Goal: Task Accomplishment & Management: Use online tool/utility

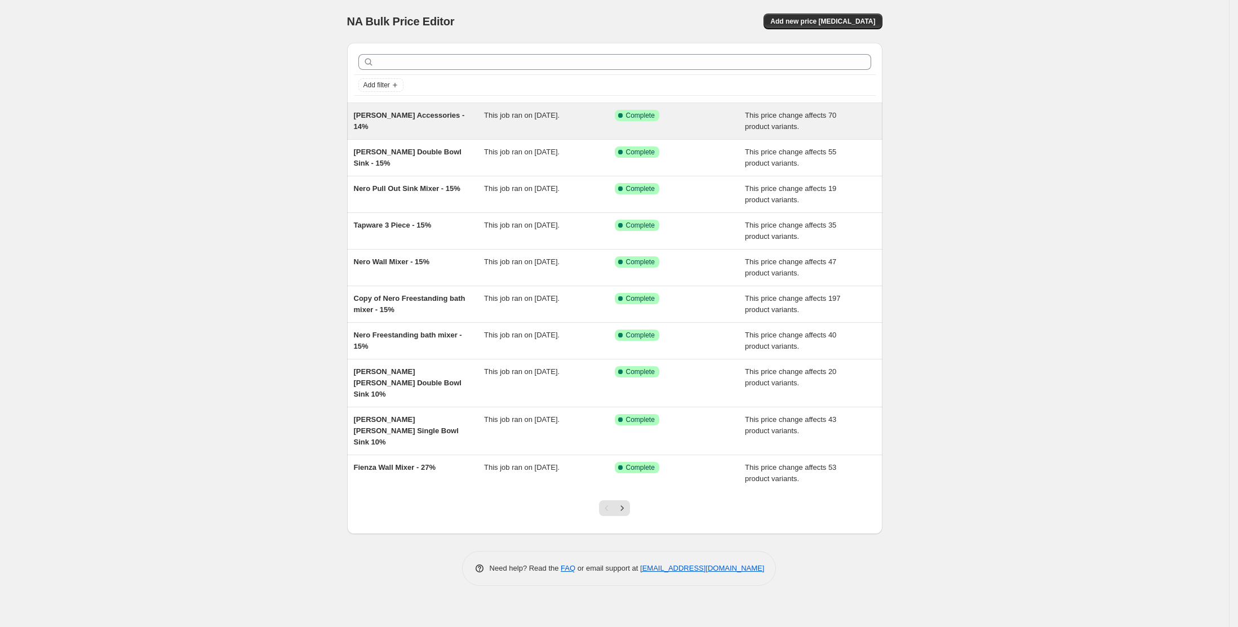
click at [684, 124] on div "Success Complete Complete" at bounding box center [680, 121] width 131 height 23
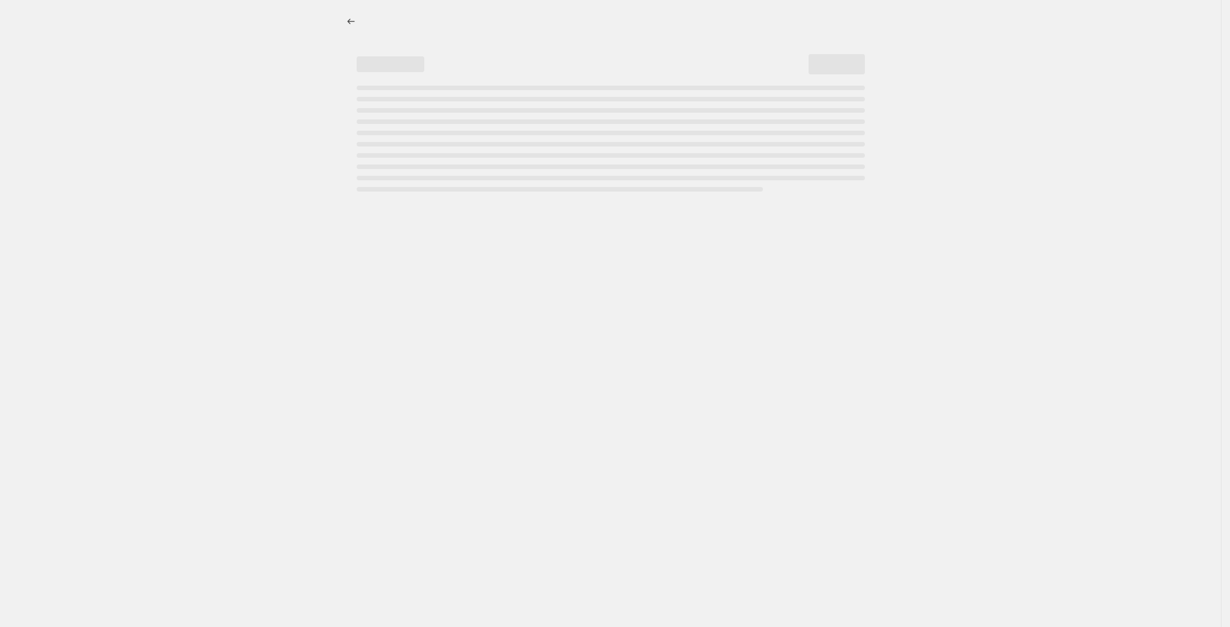
select select "pcap"
select select "no_change"
select select "vendor"
select select "product_type"
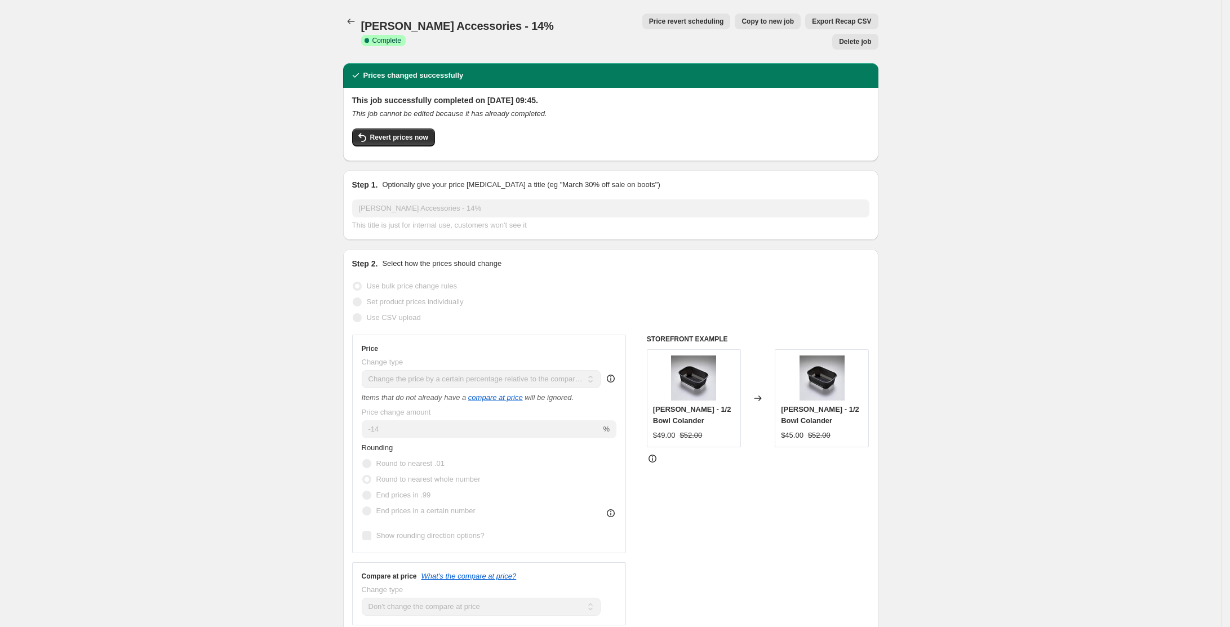
click at [742, 21] on span "Copy to new job" at bounding box center [768, 21] width 52 height 9
select select "pcap"
select select "no_change"
select select "vendor"
select select "product_type"
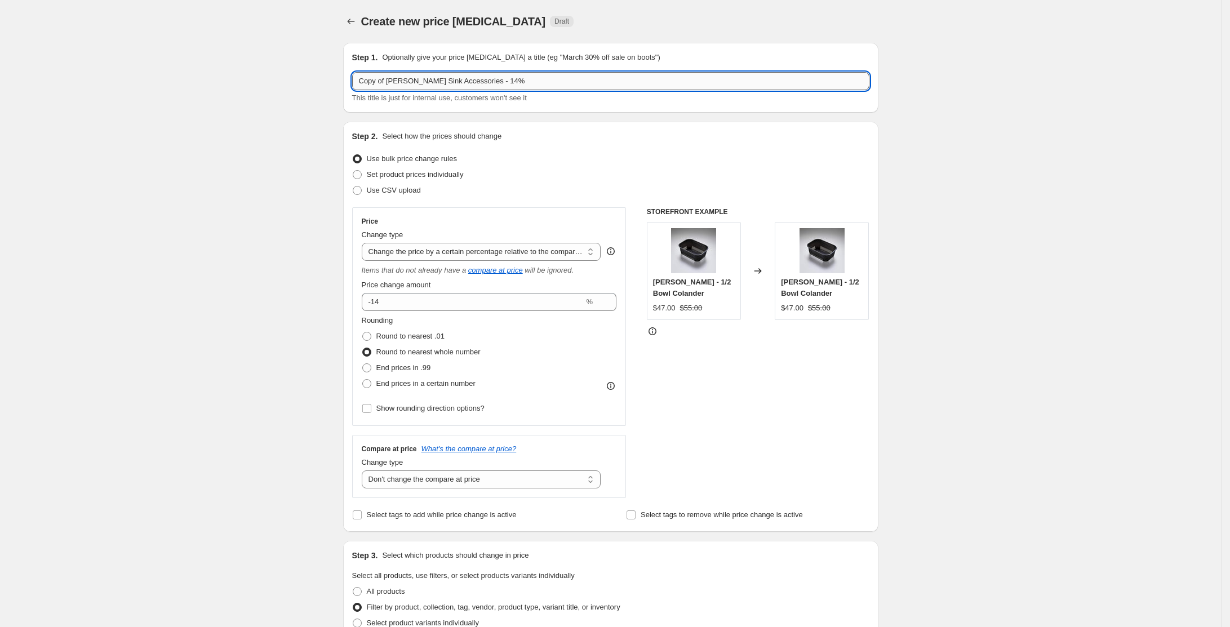
click at [500, 82] on input "Copy of [PERSON_NAME] Sink Accessories - 14%" at bounding box center [610, 81] width 517 height 18
type input "Thermogroup Underfloor Heating 10%"
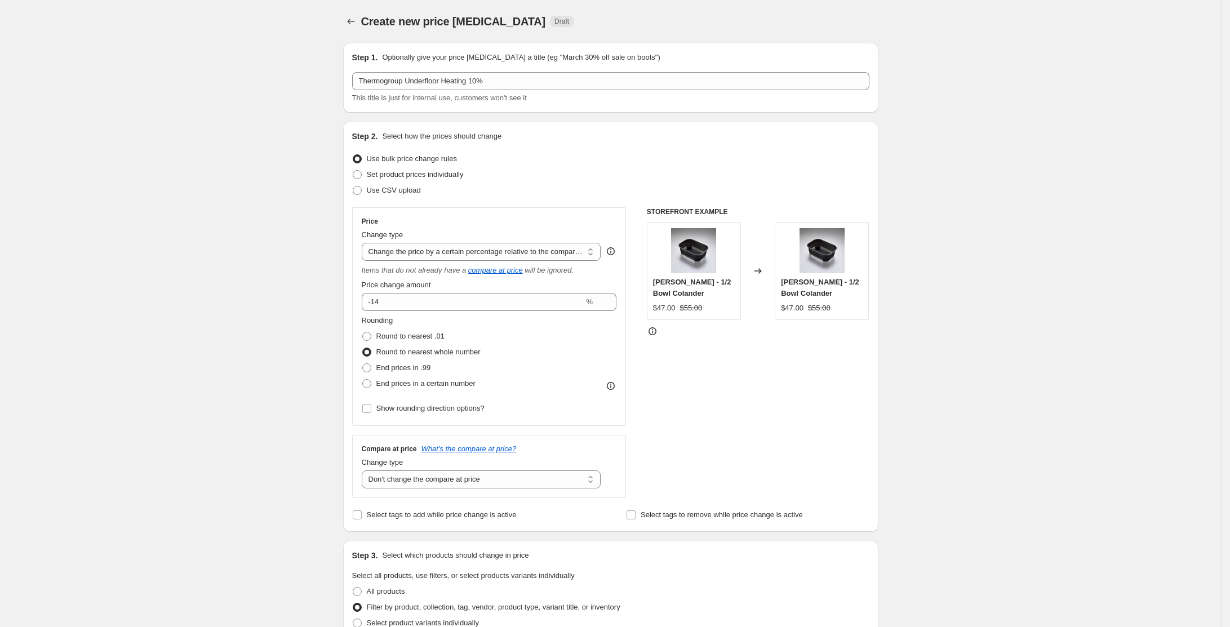
click at [481, 316] on fieldset "Rounding Round to nearest .01 Round to nearest whole number End prices in .99 E…" at bounding box center [421, 353] width 119 height 77
click at [493, 304] on input "-14" at bounding box center [473, 302] width 223 height 18
click at [614, 309] on icon at bounding box center [607, 305] width 11 height 11
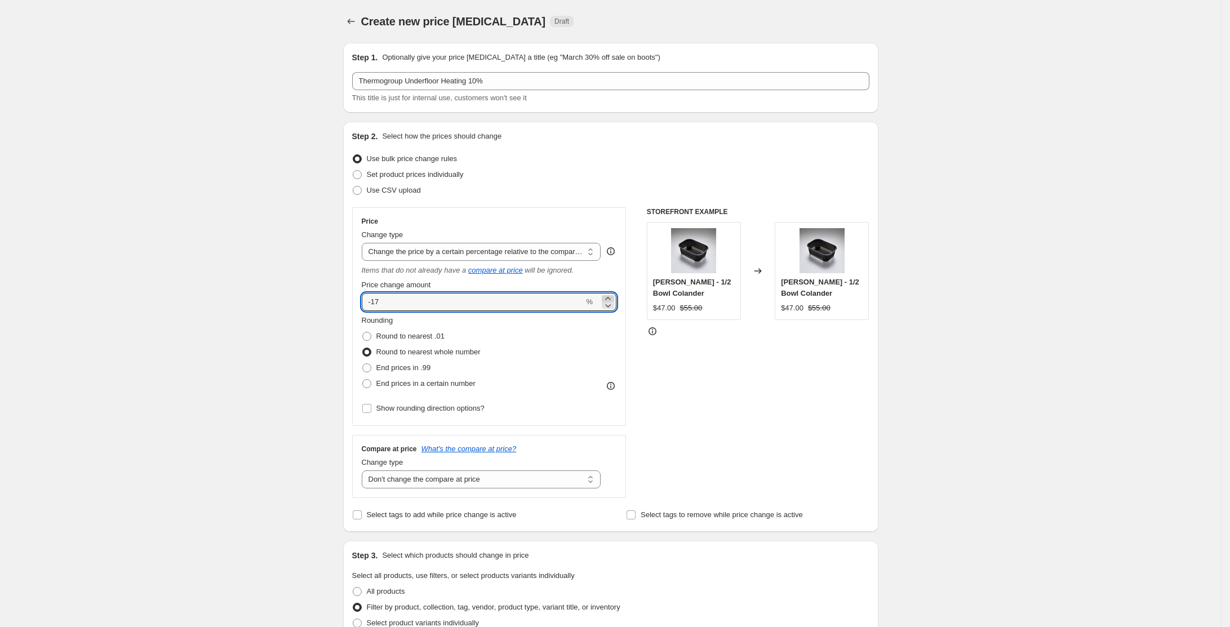
click at [614, 298] on icon at bounding box center [607, 298] width 11 height 11
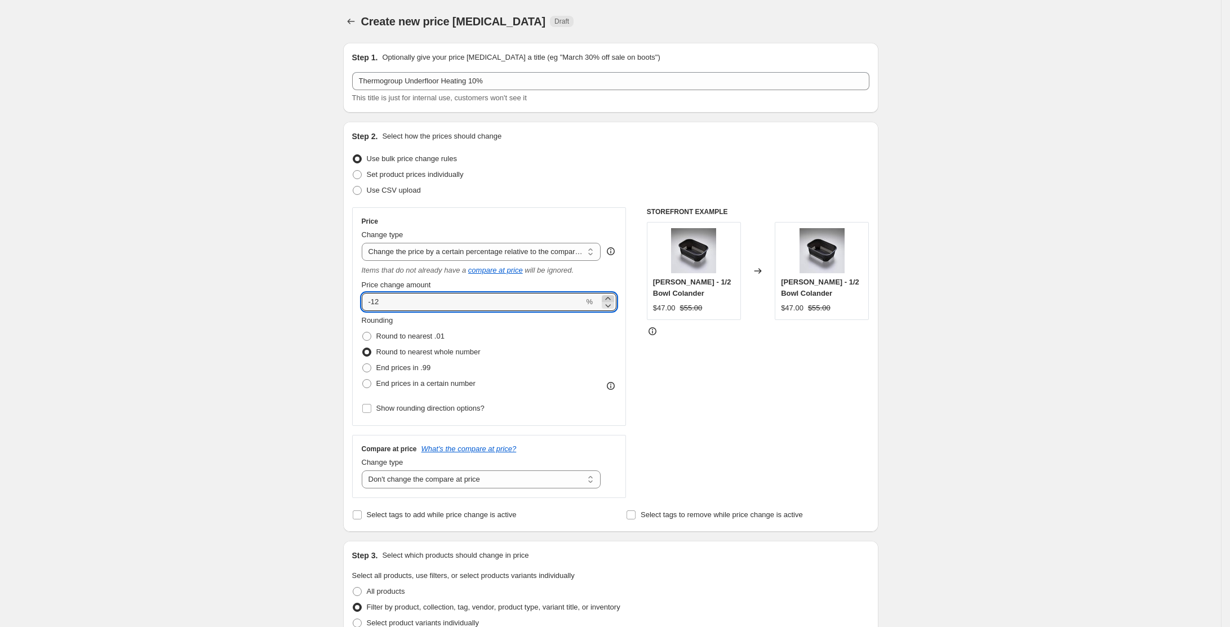
click at [614, 298] on icon at bounding box center [607, 298] width 11 height 11
type input "-10"
click at [548, 252] on select "Change the price to a certain amount Change the price by a certain amount Chang…" at bounding box center [482, 252] width 240 height 18
click at [365, 243] on select "Change the price to a certain amount Change the price by a certain amount Chang…" at bounding box center [482, 252] width 240 height 18
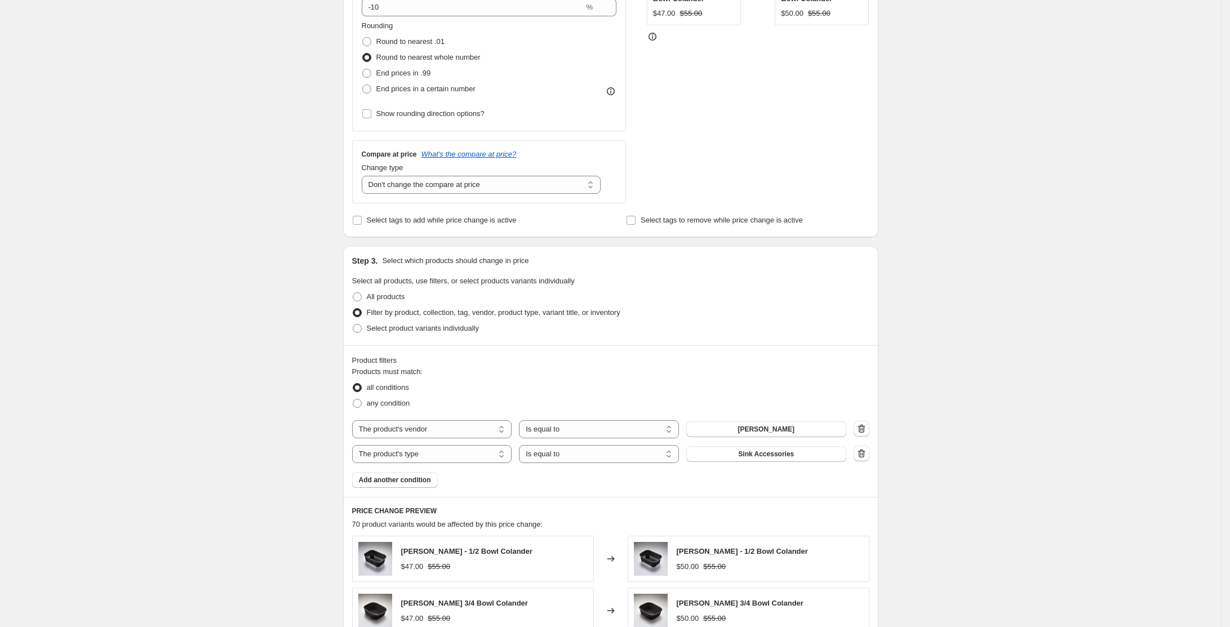
scroll to position [449, 0]
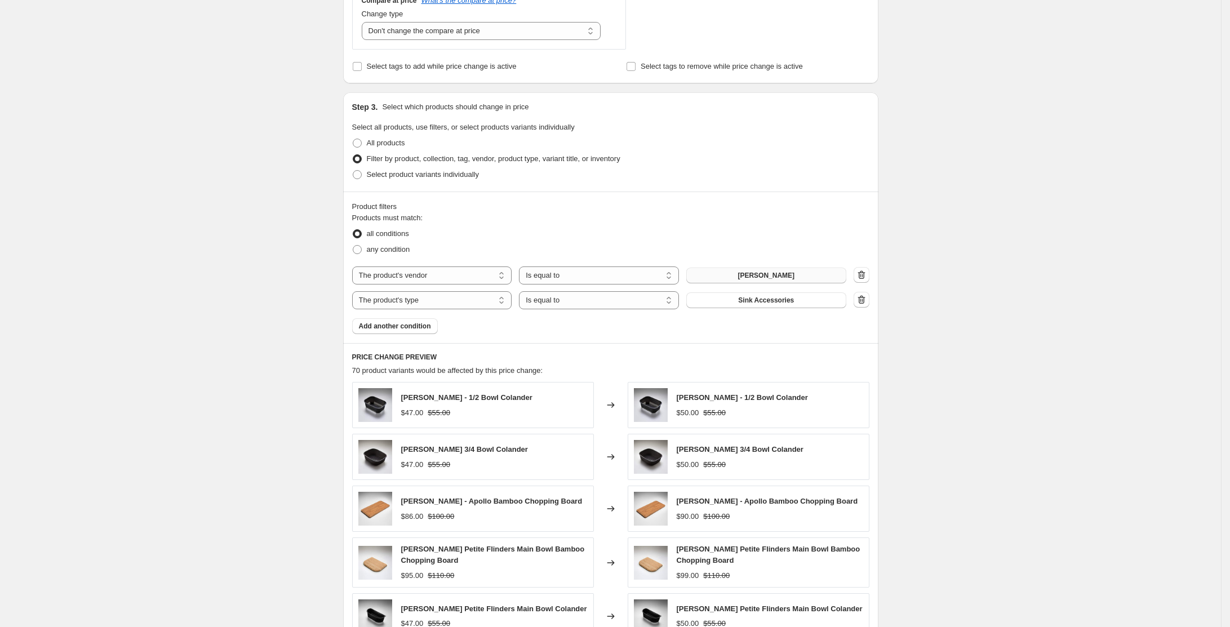
click at [756, 274] on button "[PERSON_NAME]" at bounding box center [766, 276] width 160 height 16
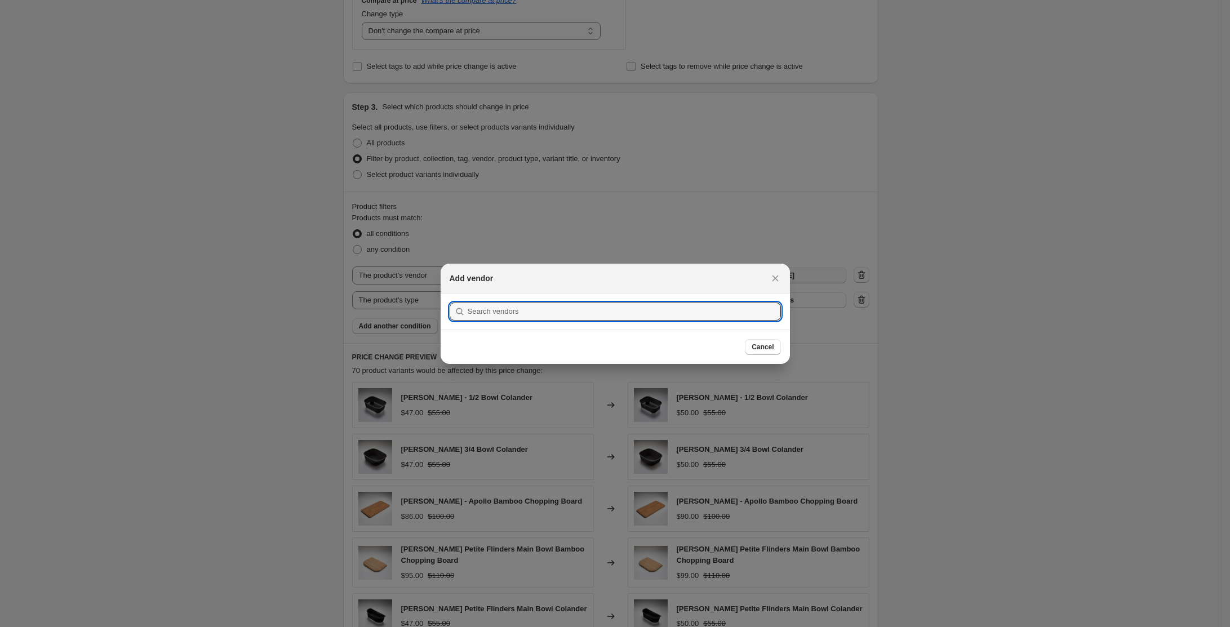
type input "o"
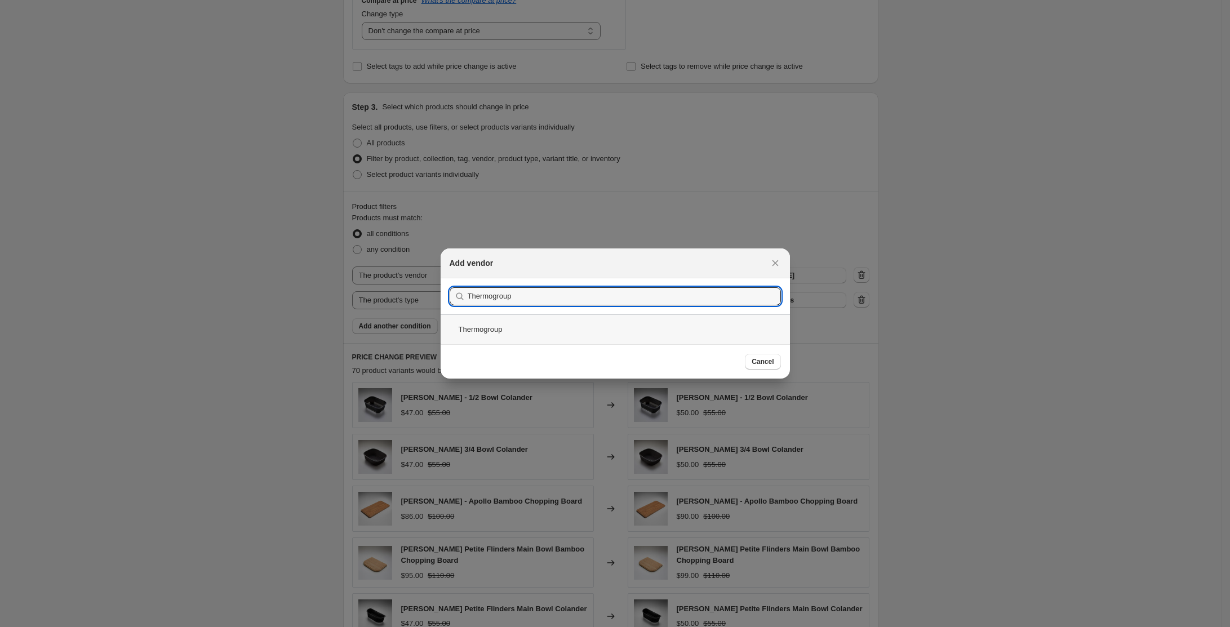
type input "Thermogroup"
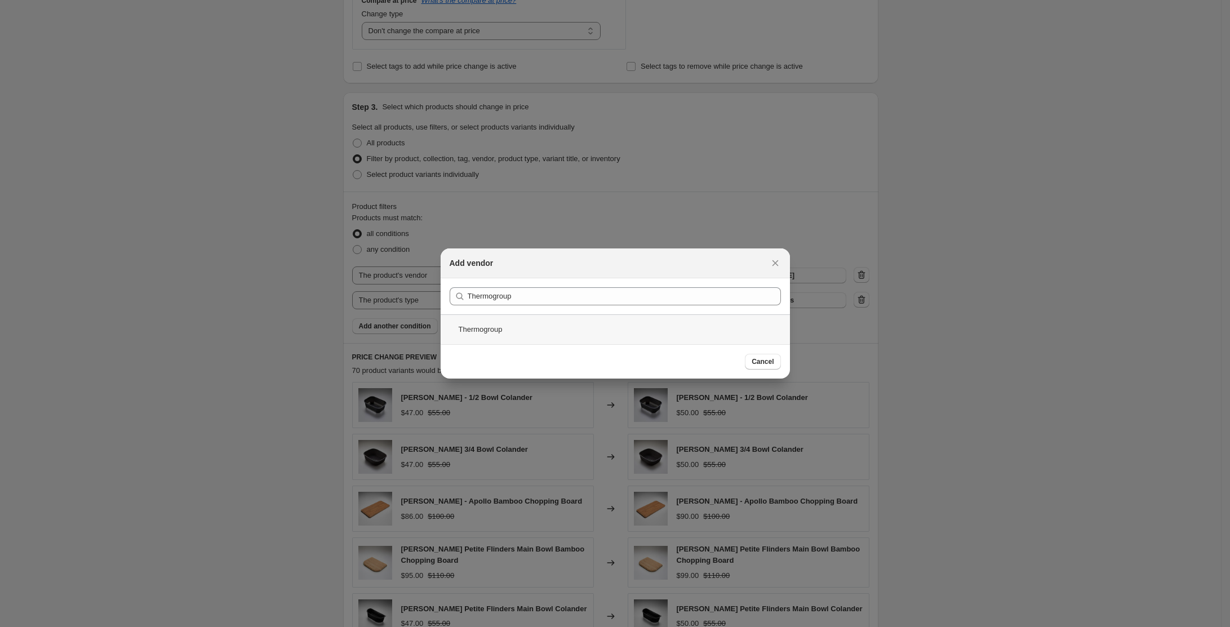
click at [506, 327] on div "Thermogroup" at bounding box center [615, 329] width 349 height 30
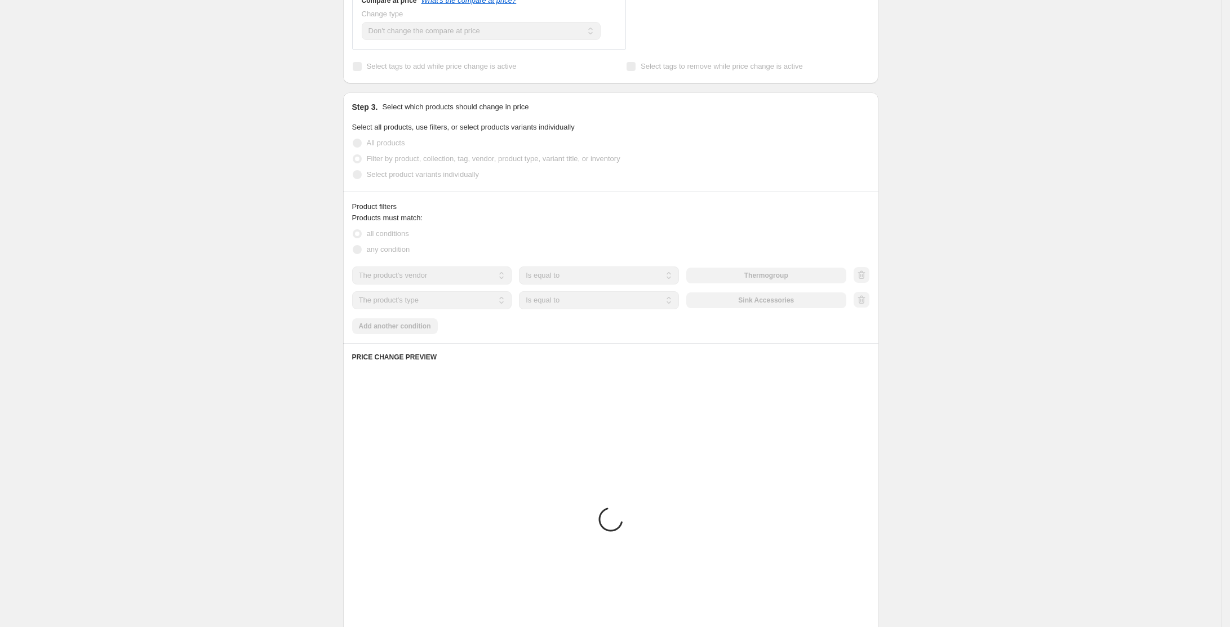
scroll to position [380, 0]
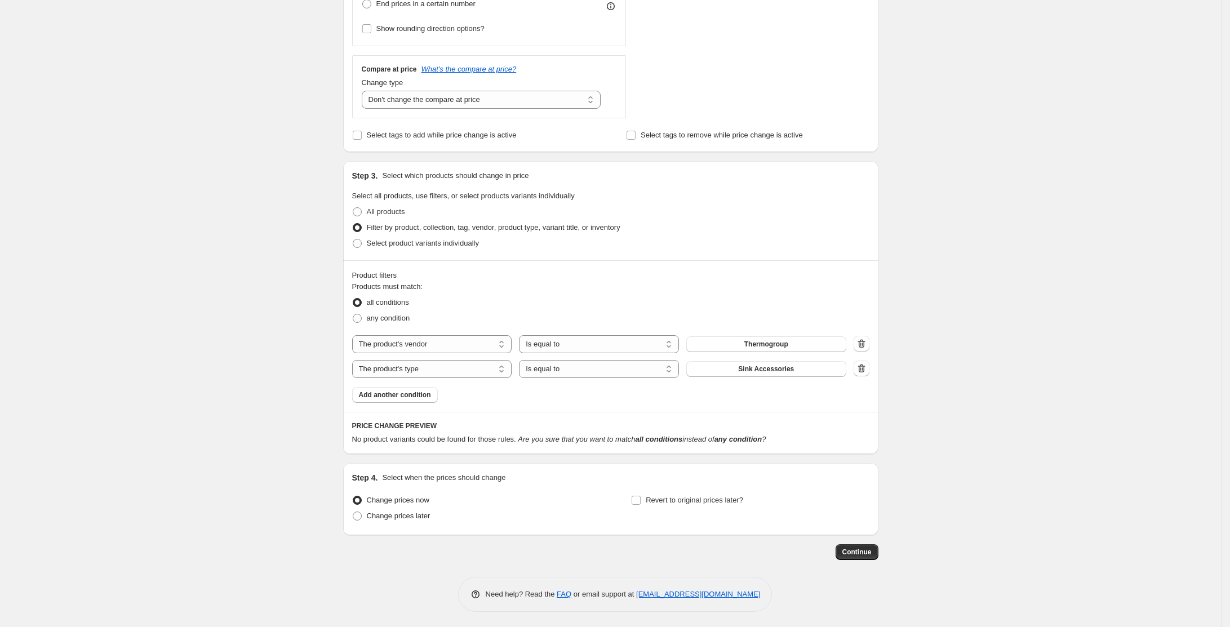
click at [779, 378] on div "Products must match: all conditions any condition The product The product's col…" at bounding box center [610, 342] width 517 height 122
click at [781, 371] on span "Sink Accessories" at bounding box center [766, 369] width 56 height 9
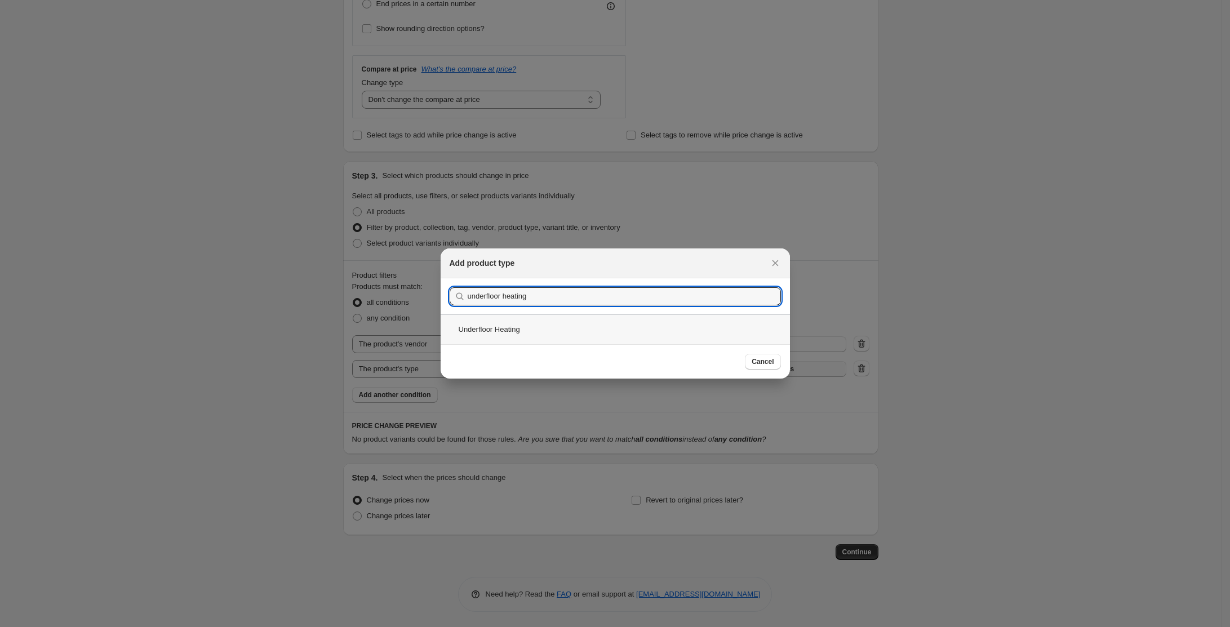
type input "underfloor heating"
click at [539, 324] on div "Underfloor Heating" at bounding box center [615, 329] width 349 height 30
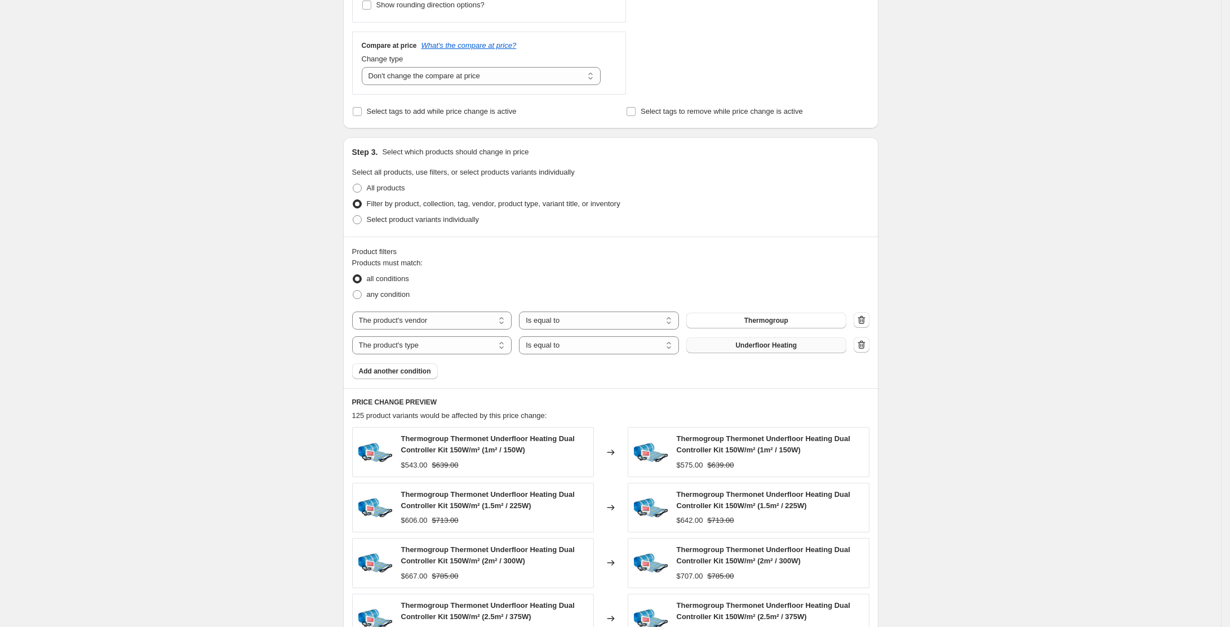
scroll to position [424, 0]
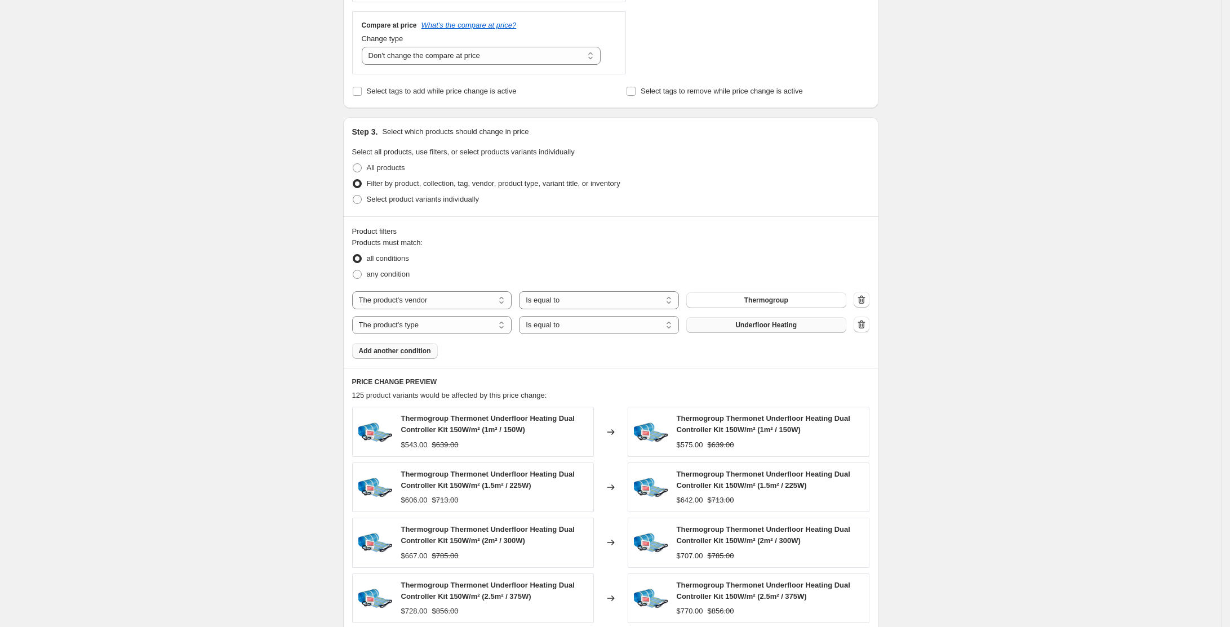
click at [400, 345] on button "Add another condition" at bounding box center [395, 351] width 86 height 16
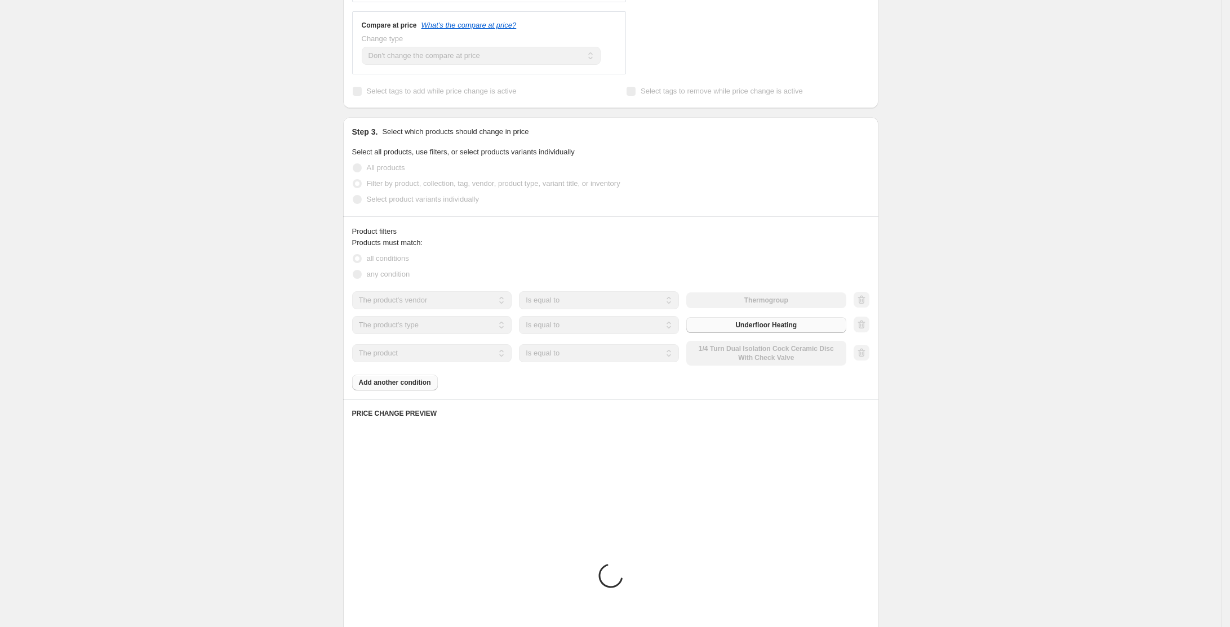
scroll to position [411, 0]
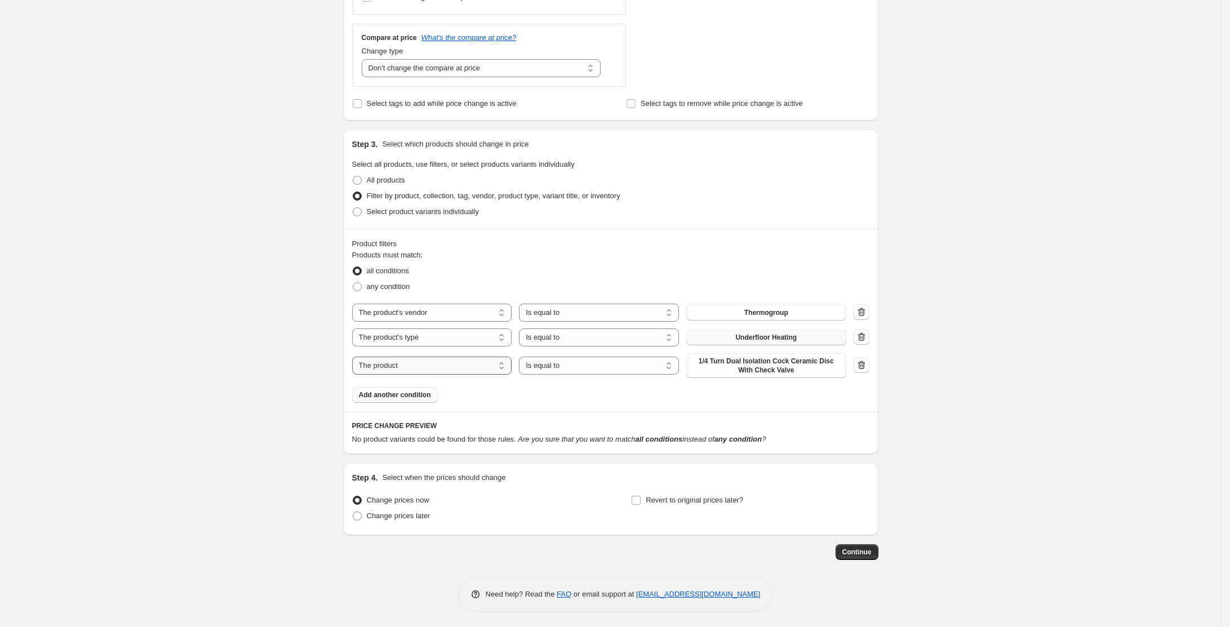
click at [472, 361] on select "The product The product's collection The product's tag The product's vendor The…" at bounding box center [432, 366] width 160 height 18
click at [777, 366] on span "1/4 Turn Dual Isolation Cock Ceramic Disc With Check Valve" at bounding box center [766, 366] width 147 height 18
click at [771, 367] on span "1/4 Turn Dual Isolation Cock Ceramic Disc With Check Valve" at bounding box center [766, 366] width 147 height 18
click at [449, 361] on select "The product The product's collection The product's tag The product's vendor The…" at bounding box center [432, 366] width 160 height 18
select select "product_type"
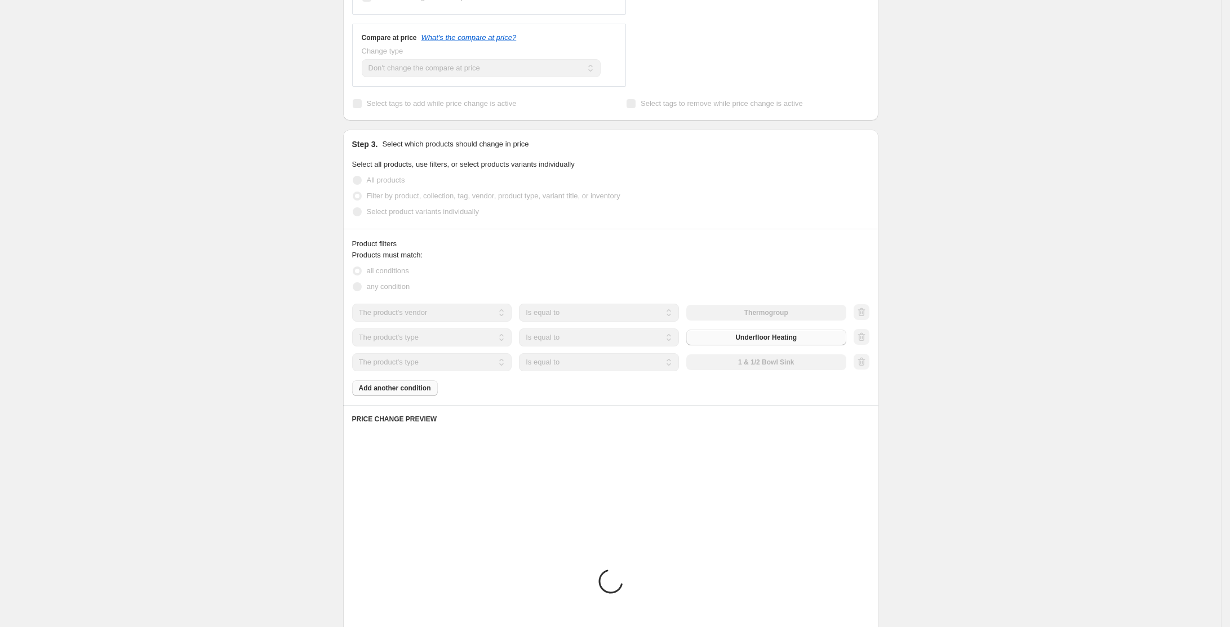
scroll to position [405, 0]
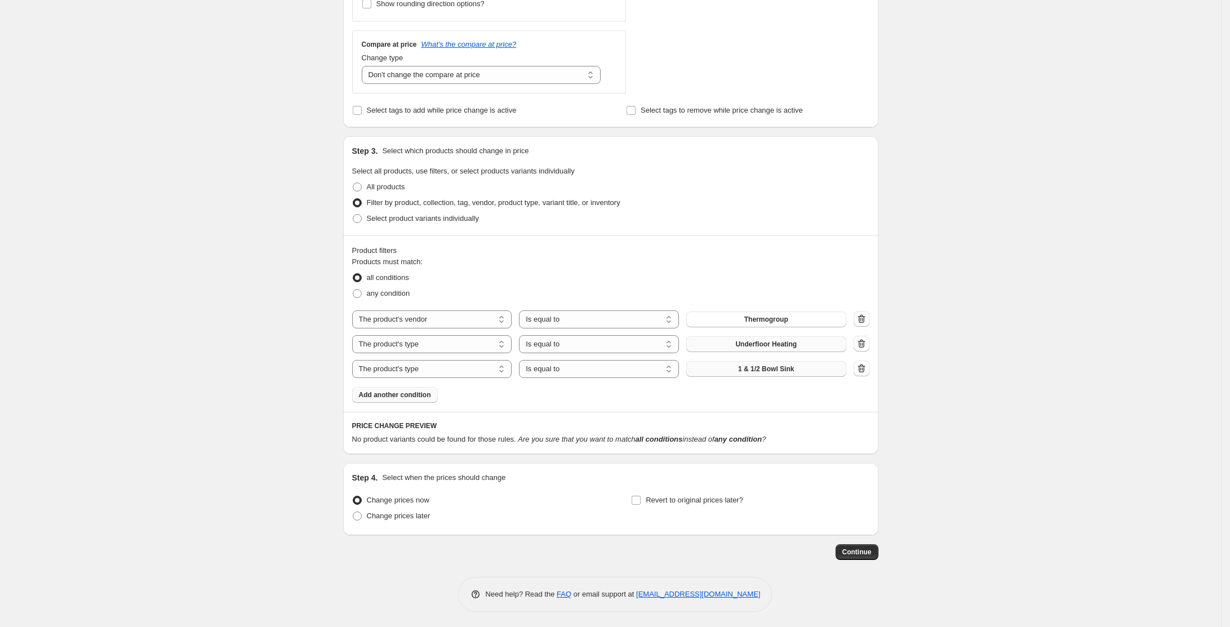
click at [788, 365] on span "1 & 1/2 Bowl Sink" at bounding box center [766, 369] width 56 height 9
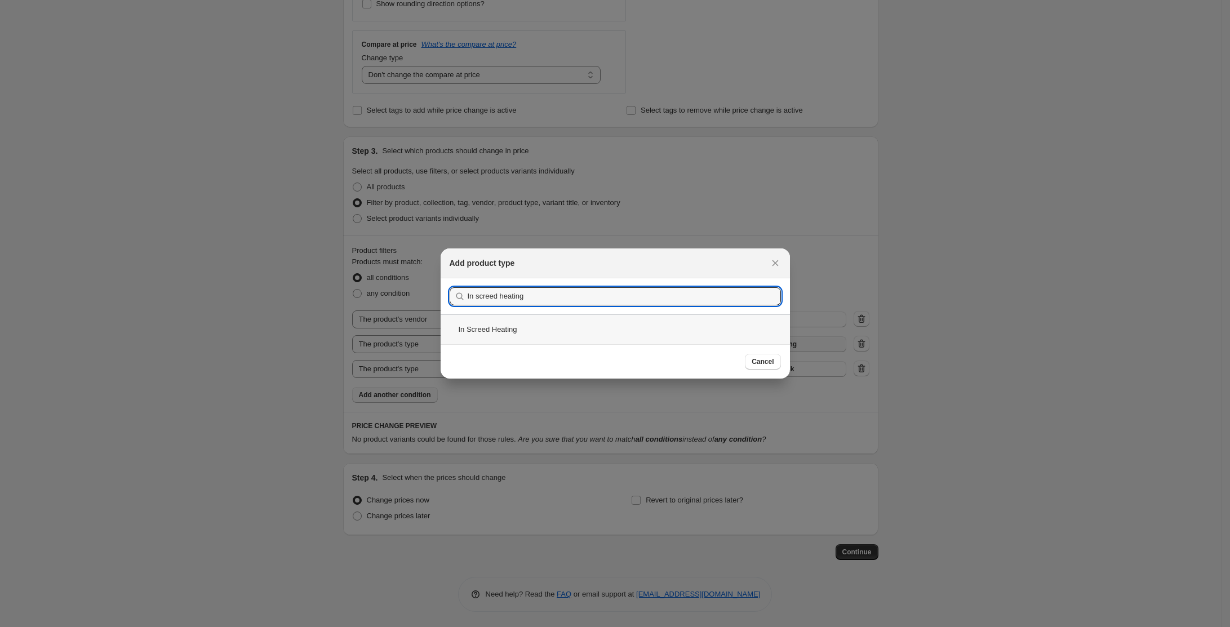
type input "In screed heating"
click at [496, 340] on div "In Screed Heating" at bounding box center [615, 329] width 349 height 30
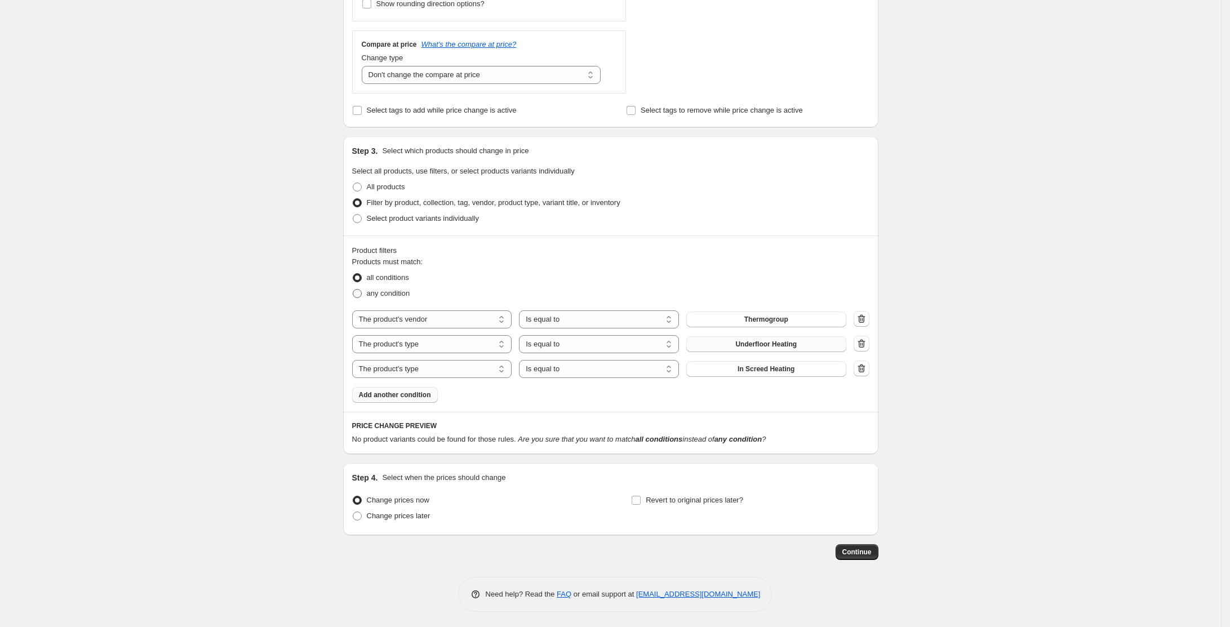
click at [392, 286] on label "any condition" at bounding box center [381, 294] width 58 height 16
click at [353, 289] on input "any condition" at bounding box center [353, 289] width 1 height 1
radio input "true"
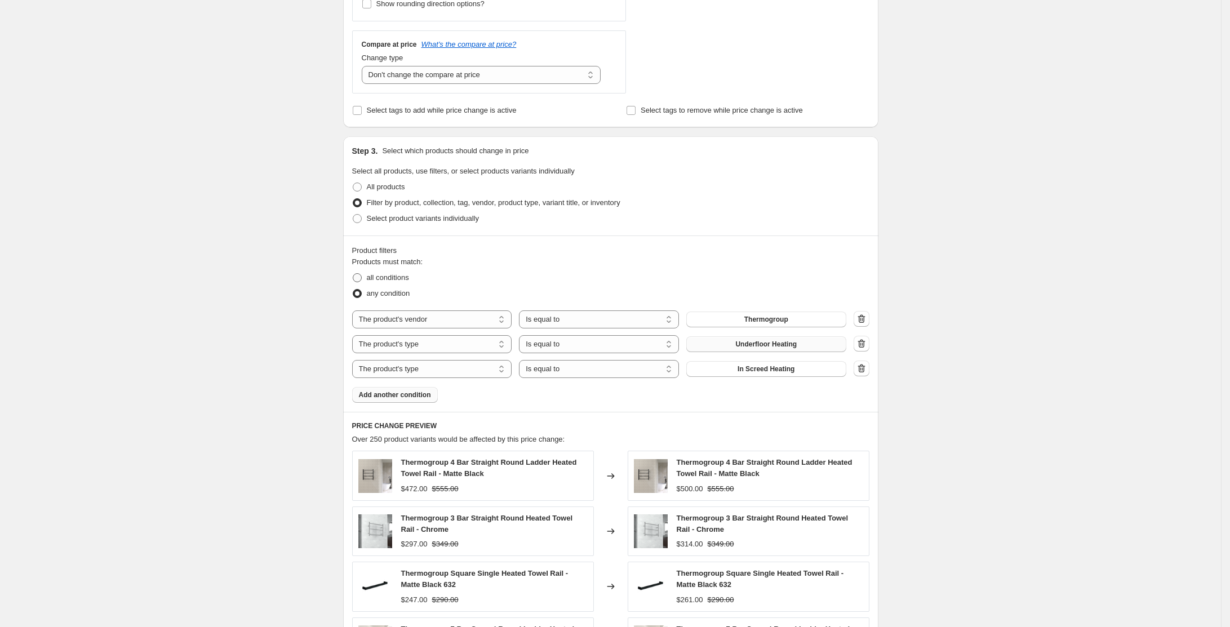
click at [405, 278] on span "all conditions" at bounding box center [388, 277] width 42 height 8
click at [353, 274] on input "all conditions" at bounding box center [353, 273] width 1 height 1
radio input "true"
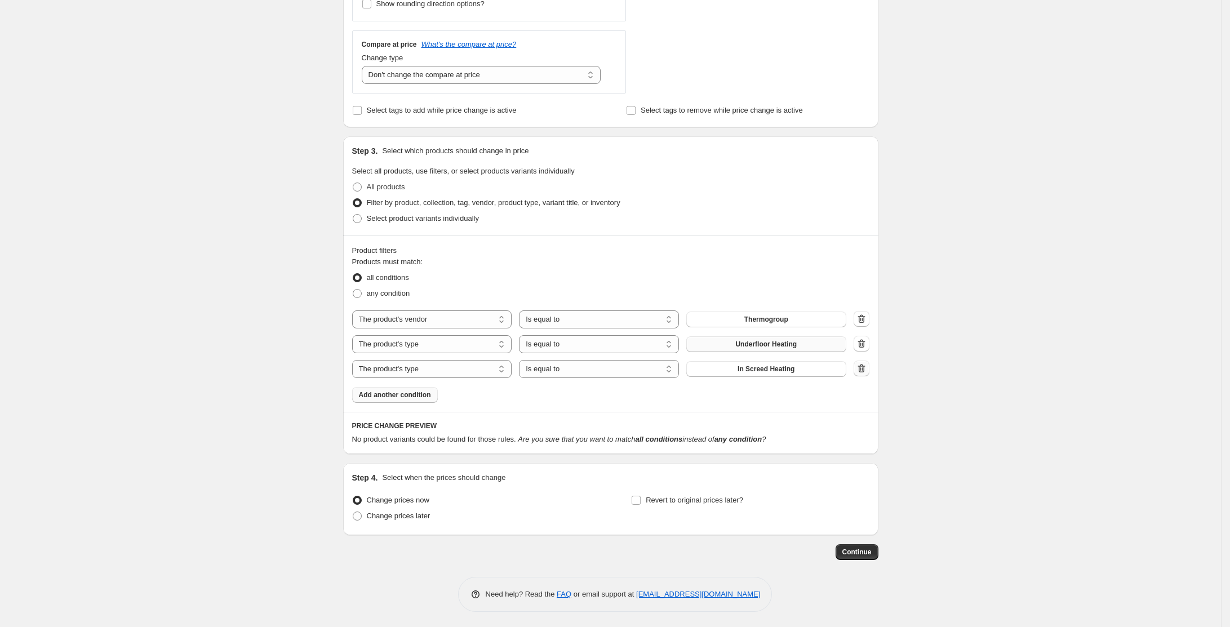
click at [870, 374] on button "button" at bounding box center [862, 369] width 16 height 16
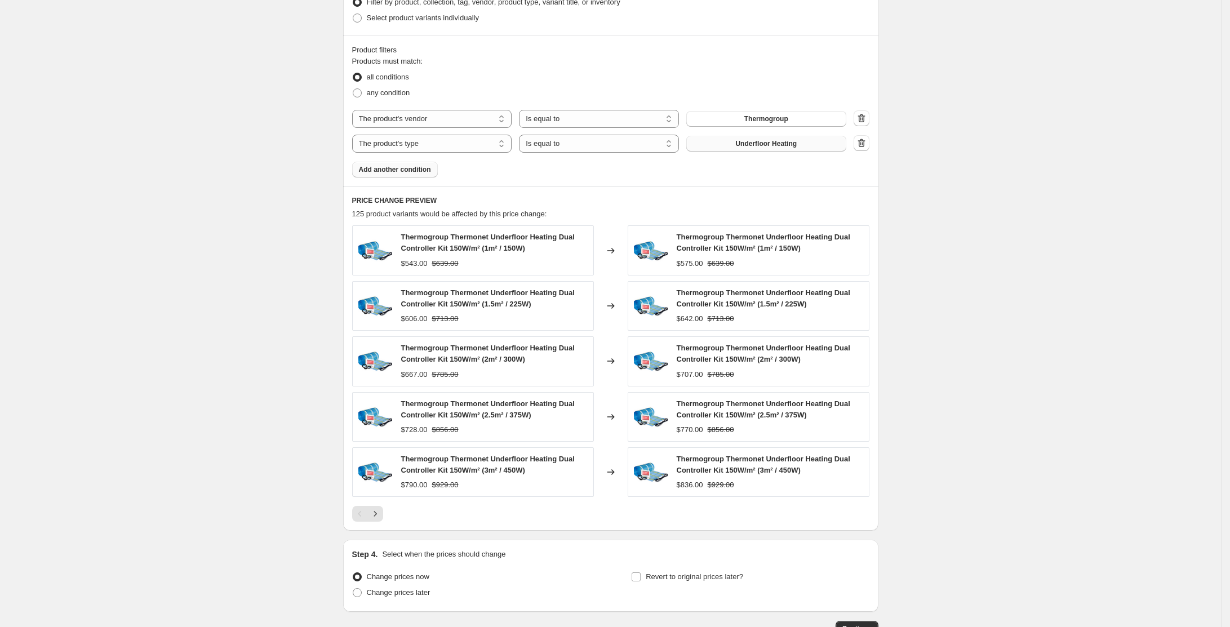
scroll to position [637, 0]
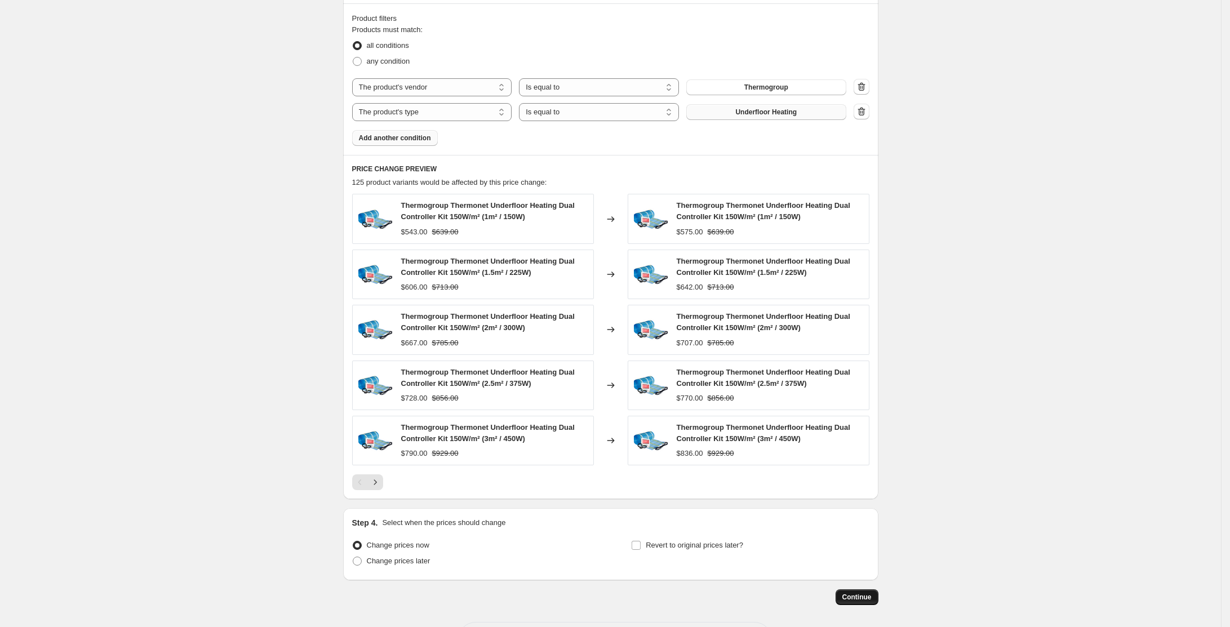
click at [872, 593] on span "Continue" at bounding box center [856, 597] width 29 height 9
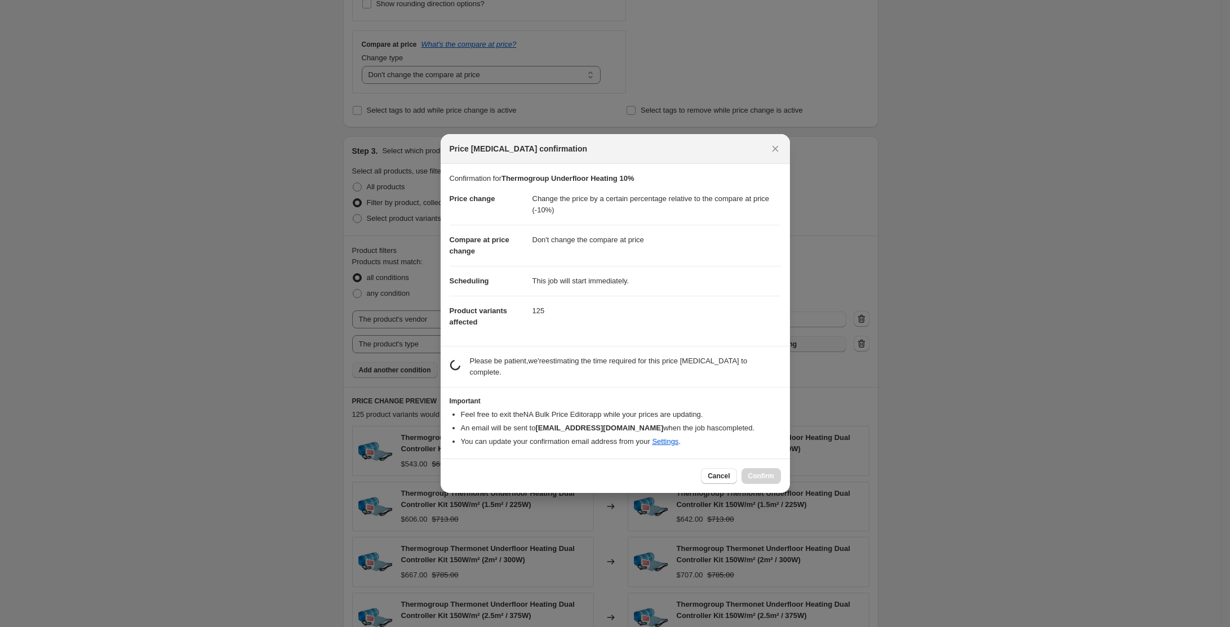
scroll to position [0, 0]
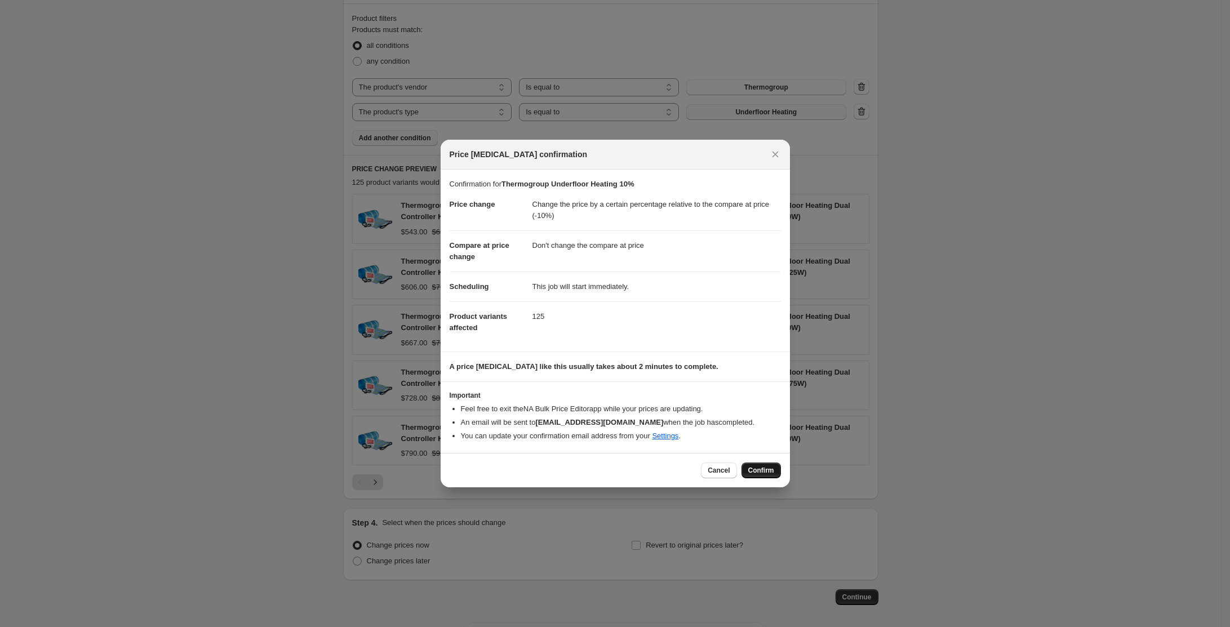
click at [770, 470] on span "Confirm" at bounding box center [761, 470] width 26 height 9
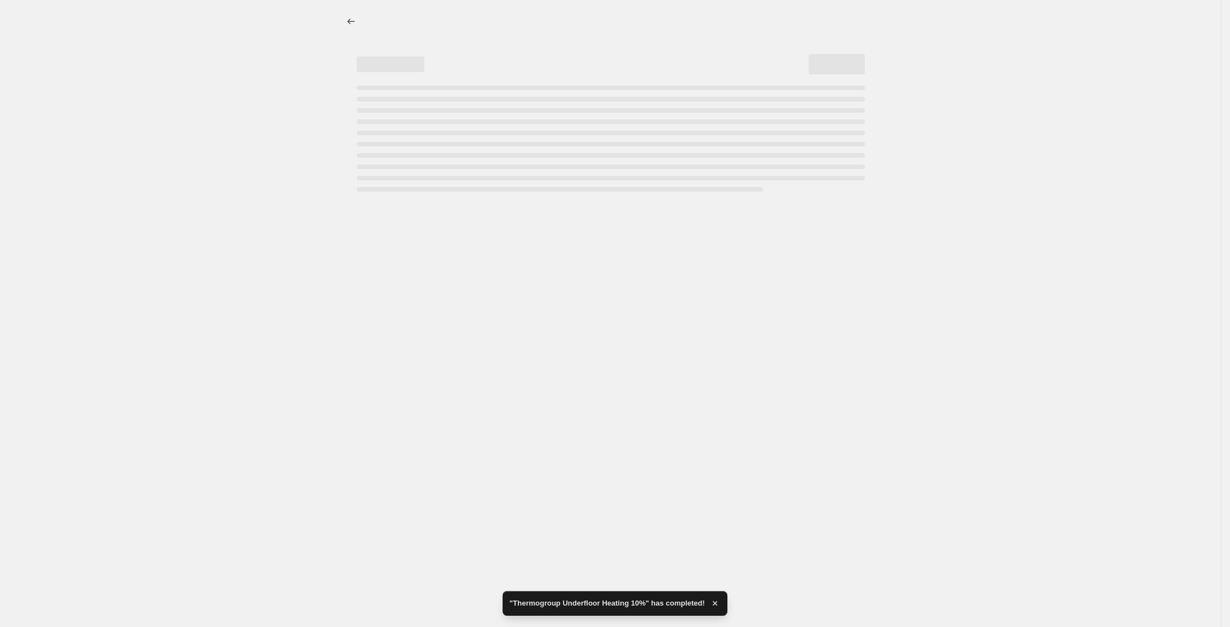
select select "pcap"
select select "no_change"
select select "vendor"
select select "product_type"
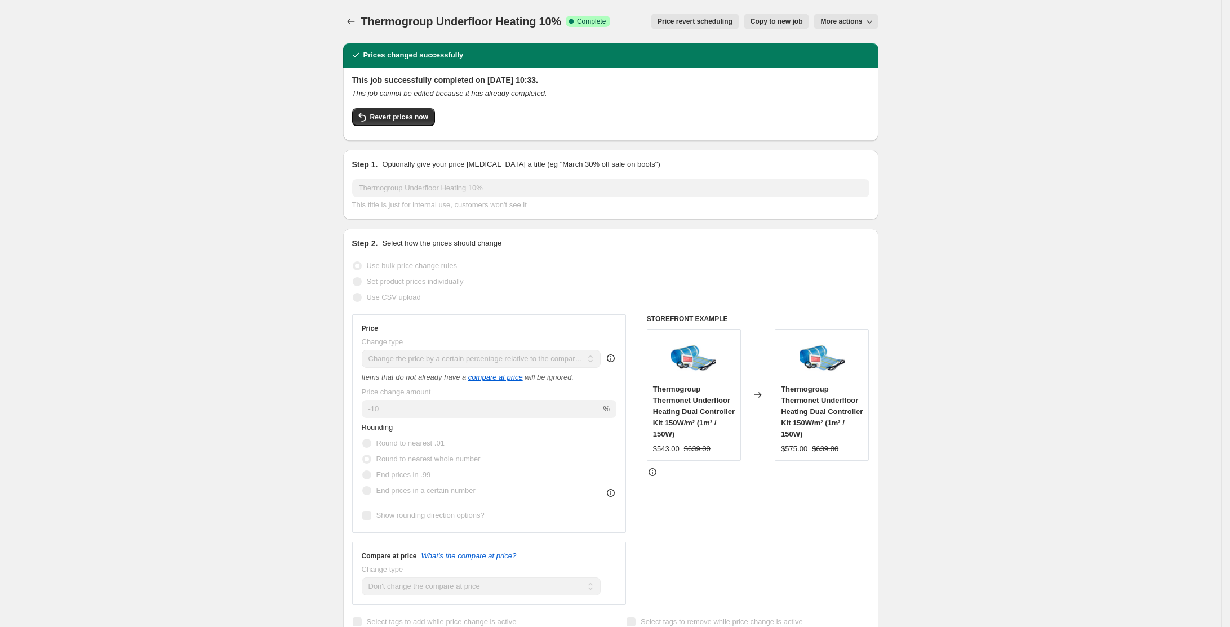
click at [771, 19] on span "Copy to new job" at bounding box center [777, 21] width 52 height 9
select select "pcap"
select select "no_change"
select select "vendor"
select select "product_type"
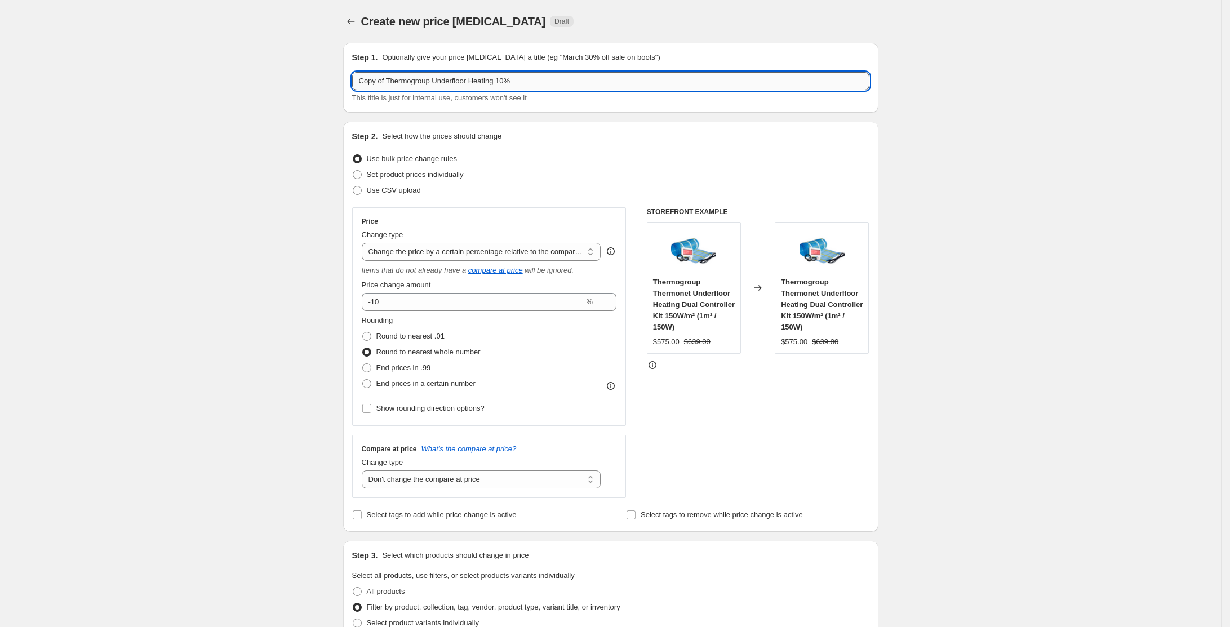
click at [391, 79] on input "Copy of Thermogroup Underfloor Heating 10%" at bounding box center [610, 81] width 517 height 18
drag, startPoint x: 392, startPoint y: 77, endPoint x: 347, endPoint y: 73, distance: 45.9
click at [347, 73] on div "Step 1. Optionally give your price [MEDICAL_DATA] a title (eg "March 30% off sa…" at bounding box center [610, 78] width 535 height 70
drag, startPoint x: 480, startPoint y: 82, endPoint x: 414, endPoint y: 80, distance: 65.4
click at [414, 80] on input "Thermogroup Underfloor Heating 10%" at bounding box center [610, 81] width 517 height 18
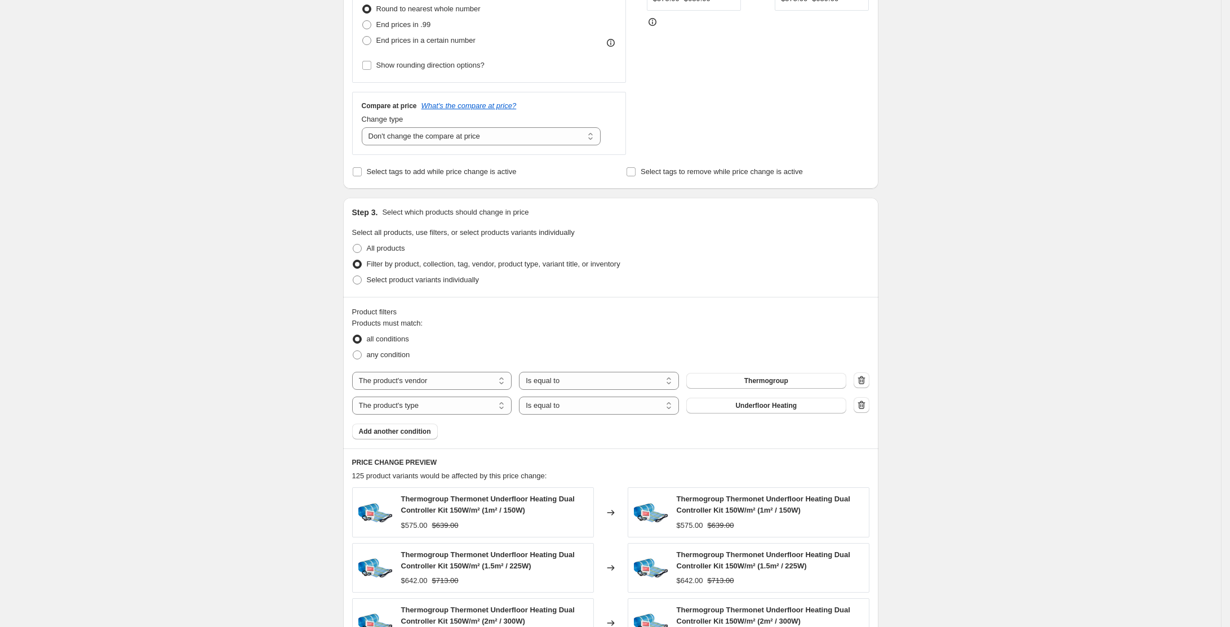
scroll to position [426, 0]
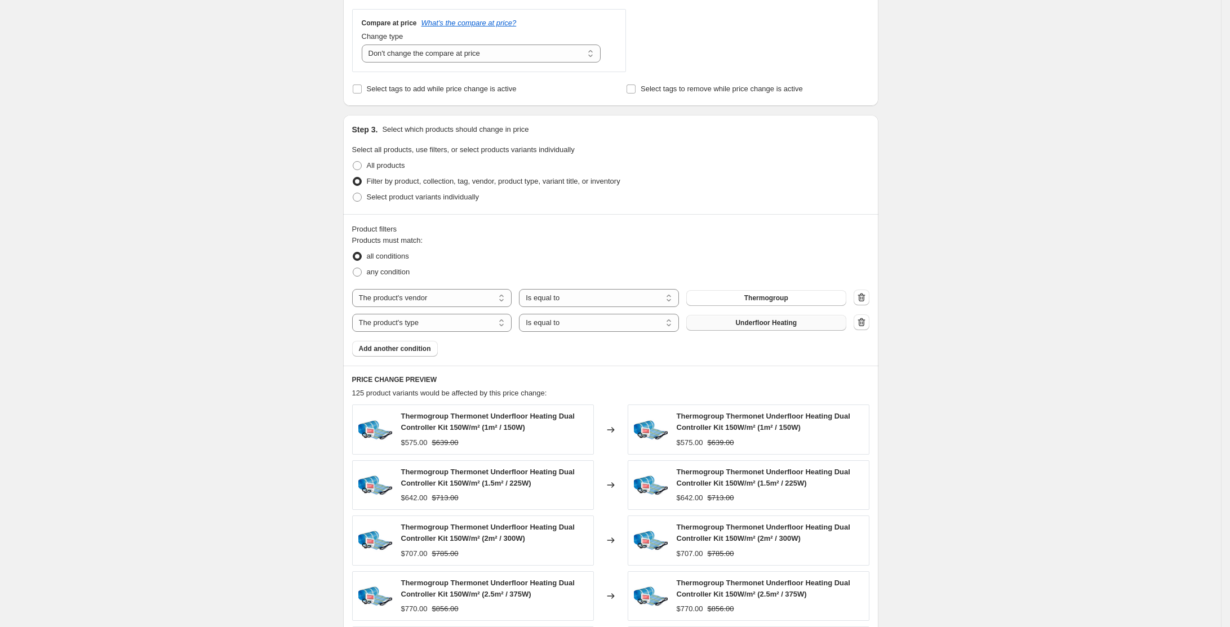
type input "Thermogroup Heated Towel Rail 10%"
click at [797, 320] on span "Underfloor Heating" at bounding box center [765, 322] width 61 height 9
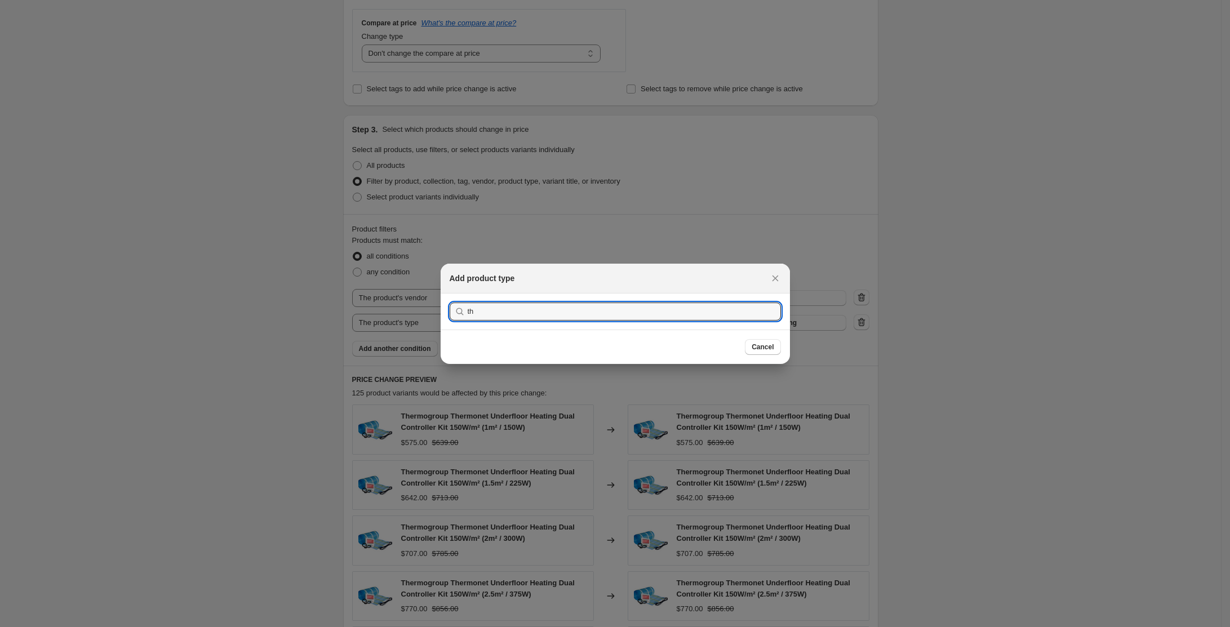
type input "t"
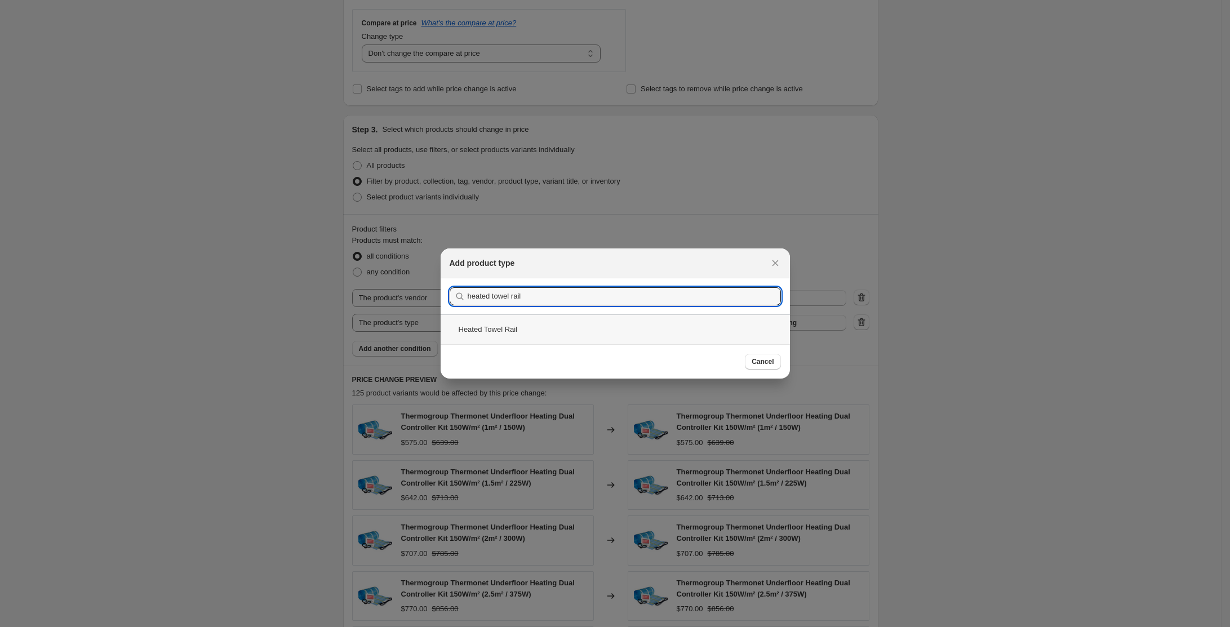
type input "heated towel rail"
click at [521, 334] on div "Heated Towel Rail" at bounding box center [615, 329] width 349 height 30
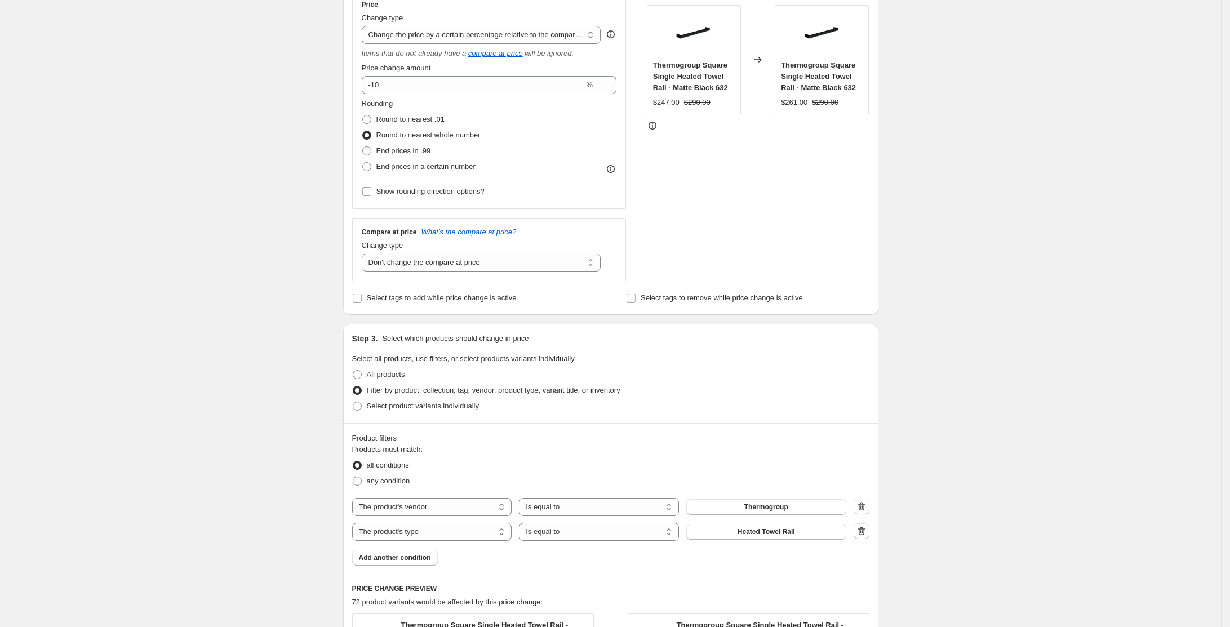
scroll to position [680, 0]
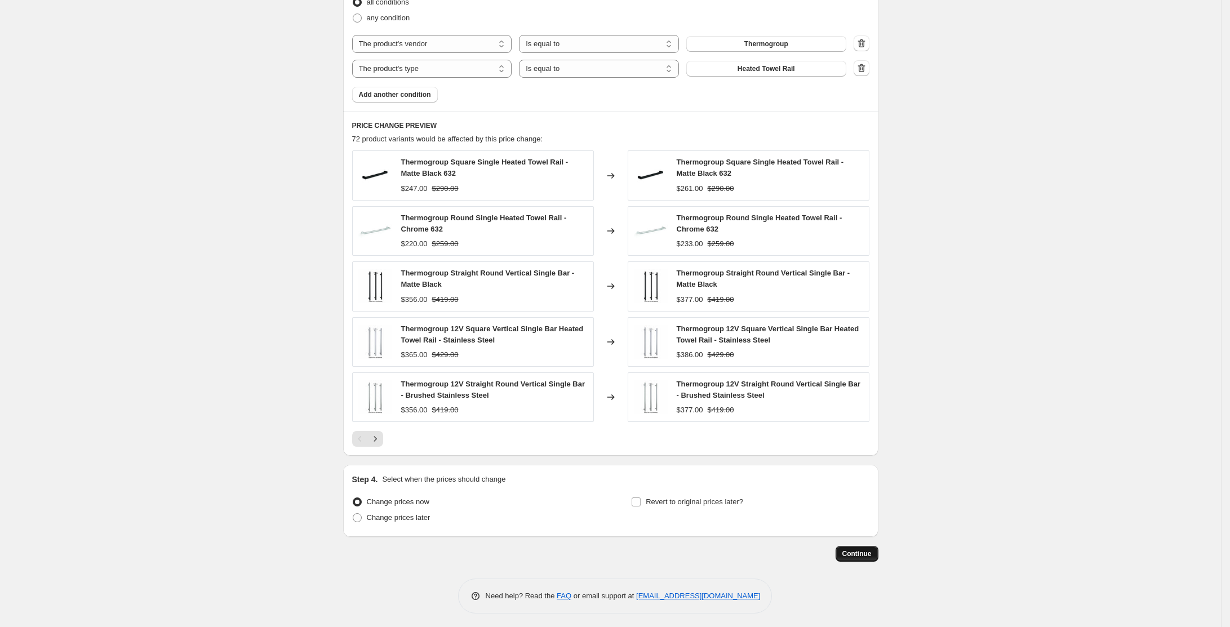
click at [871, 552] on span "Continue" at bounding box center [856, 553] width 29 height 9
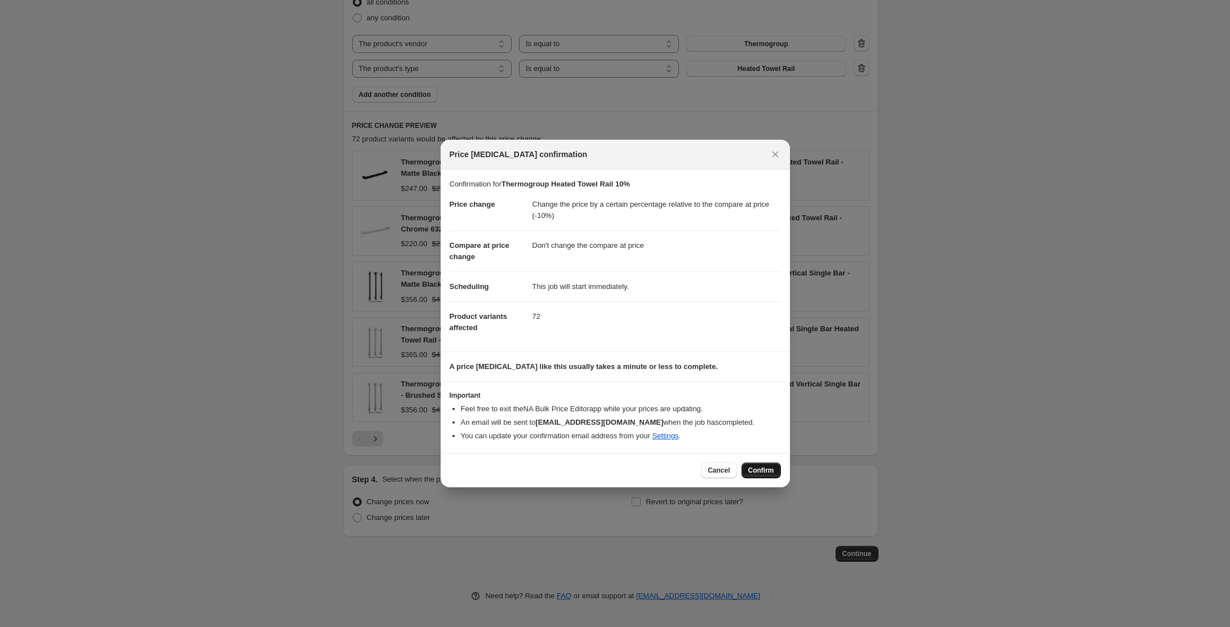
click at [771, 474] on button "Confirm" at bounding box center [761, 471] width 39 height 16
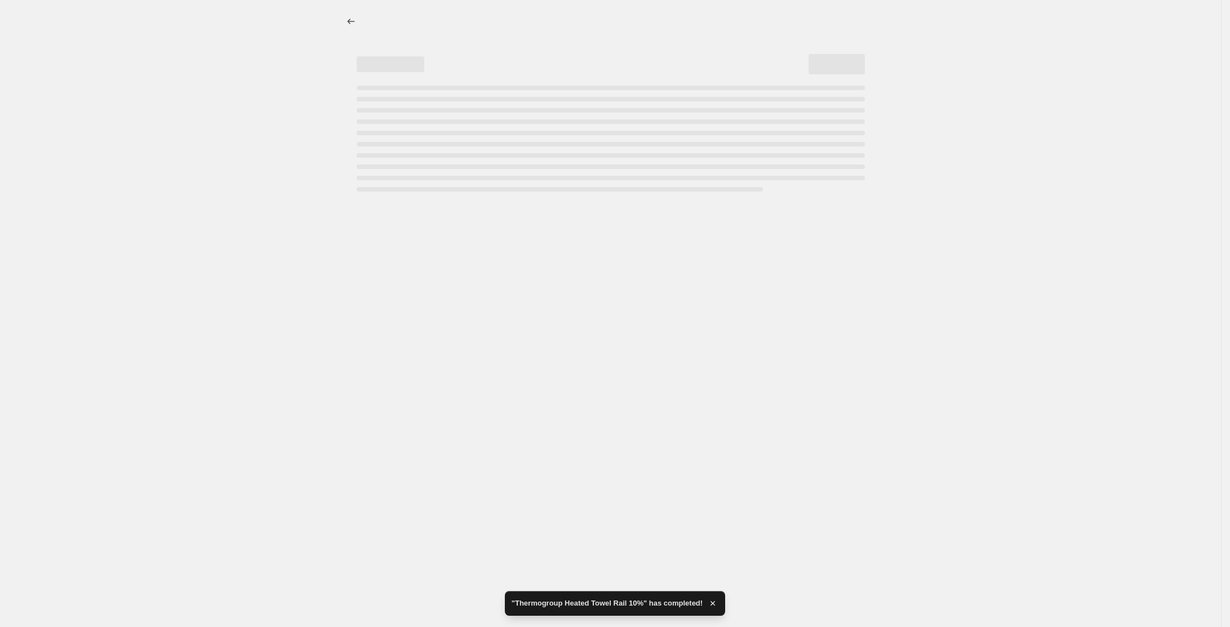
select select "pcap"
select select "no_change"
select select "vendor"
select select "product_type"
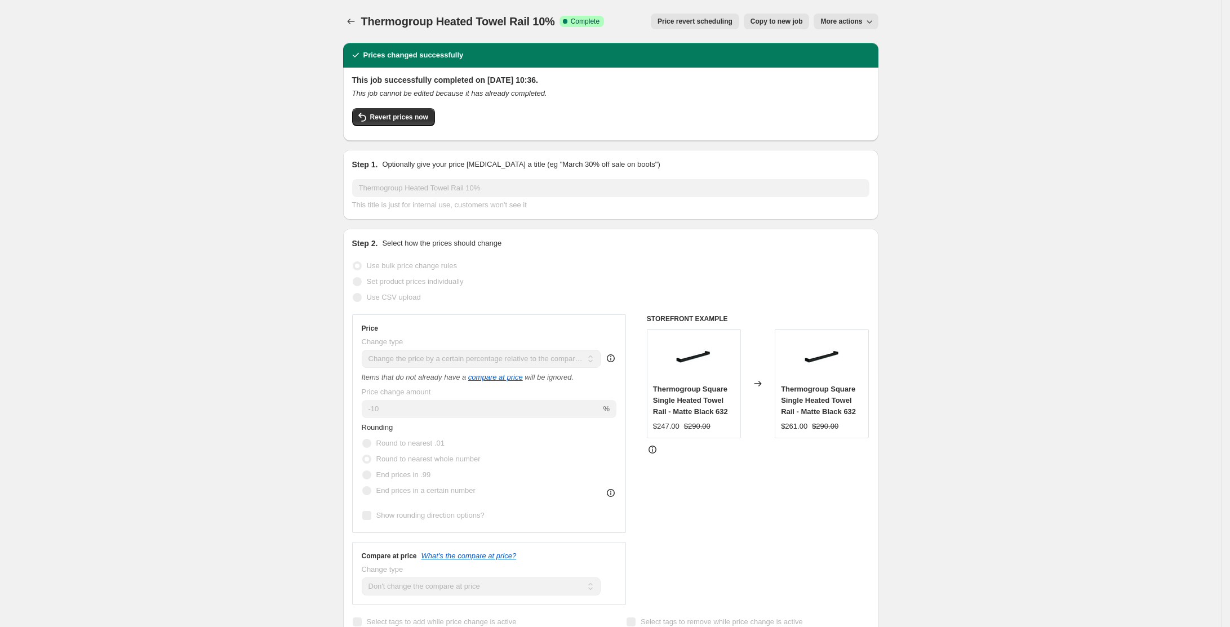
click at [767, 20] on span "Copy to new job" at bounding box center [777, 21] width 52 height 9
select select "pcap"
select select "no_change"
select select "vendor"
select select "product_type"
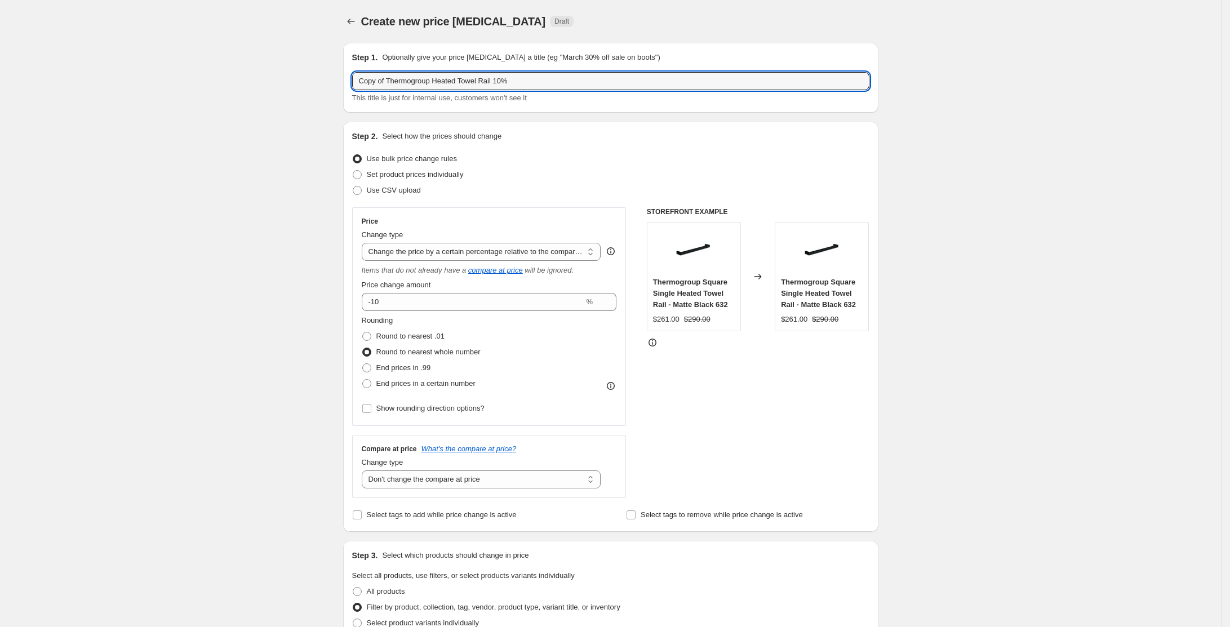
drag, startPoint x: 392, startPoint y: 82, endPoint x: 294, endPoint y: 68, distance: 99.6
drag, startPoint x: 476, startPoint y: 81, endPoint x: 459, endPoint y: 80, distance: 16.9
click at [459, 80] on input "Thermogroup Heated Towel Rail 10%" at bounding box center [610, 81] width 517 height 18
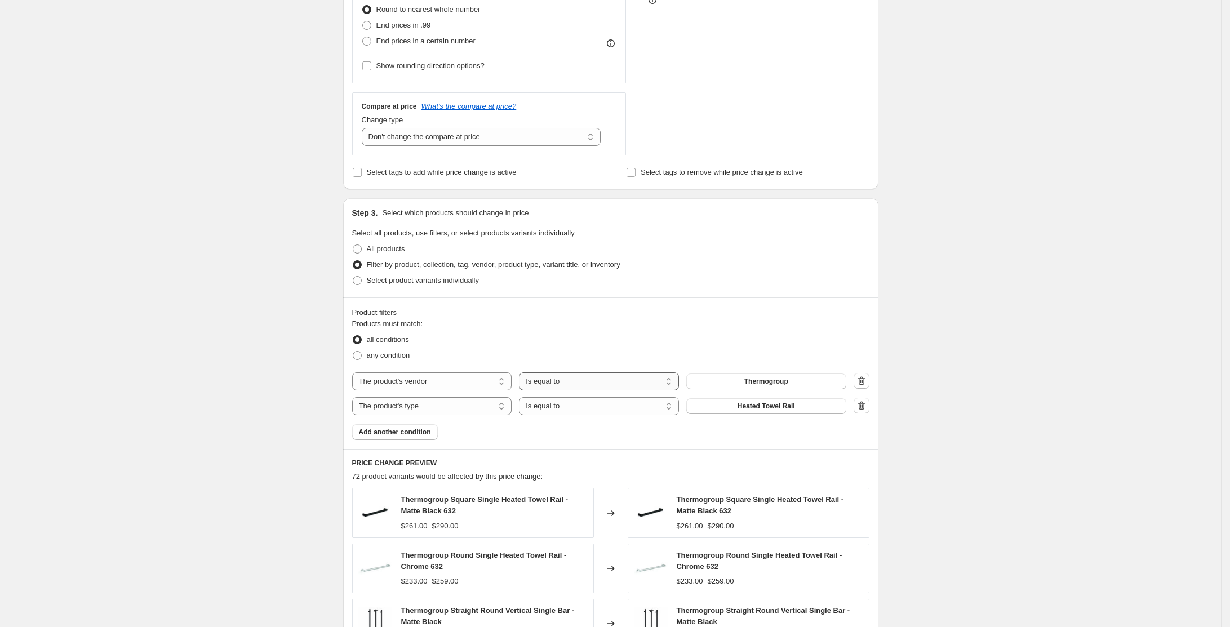
scroll to position [517, 0]
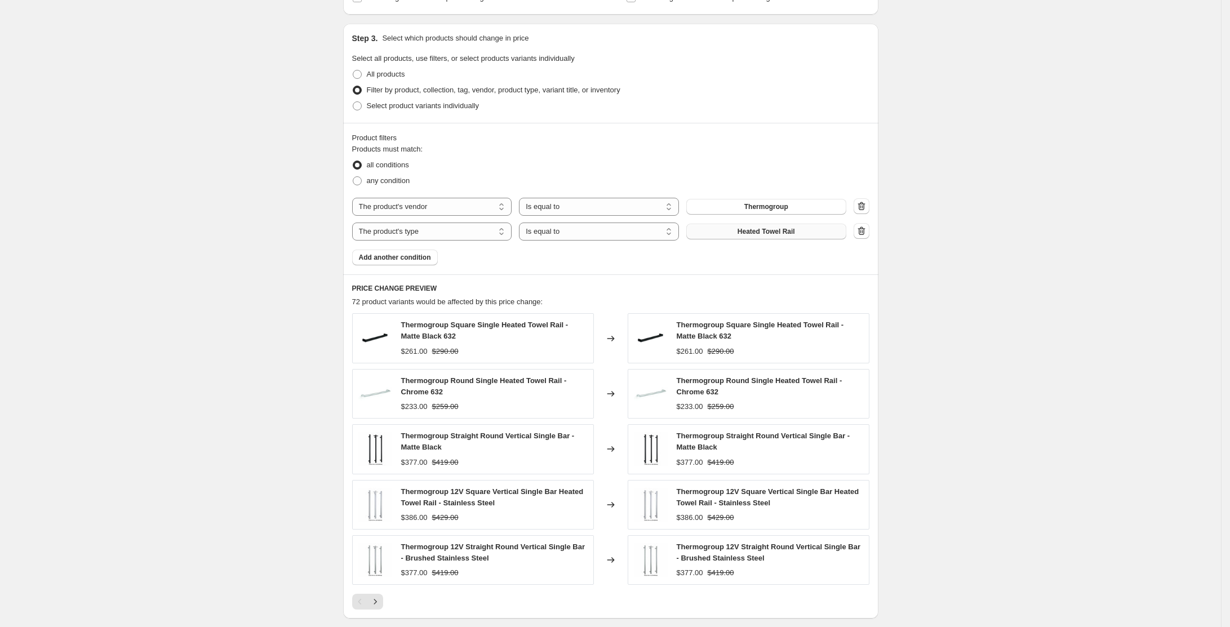
type input "Thermogroup Heated Towel Ladder 10%"
click at [806, 229] on button "Heated Towel Rail" at bounding box center [766, 232] width 160 height 16
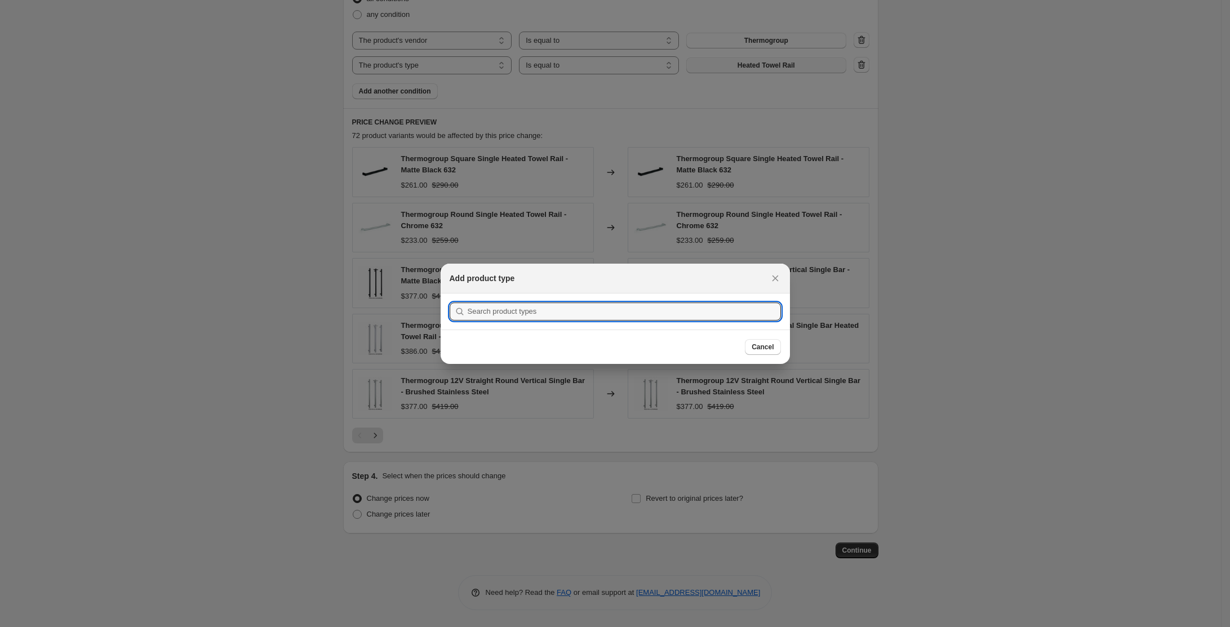
scroll to position [0, 0]
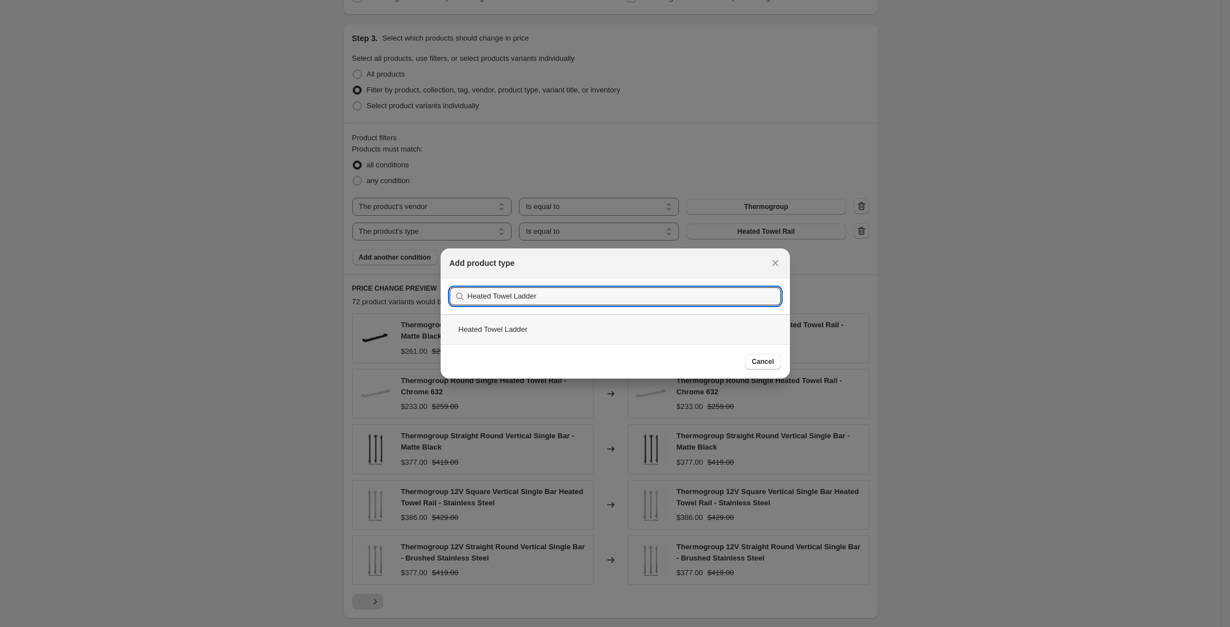
type input "Heated Towel Ladder"
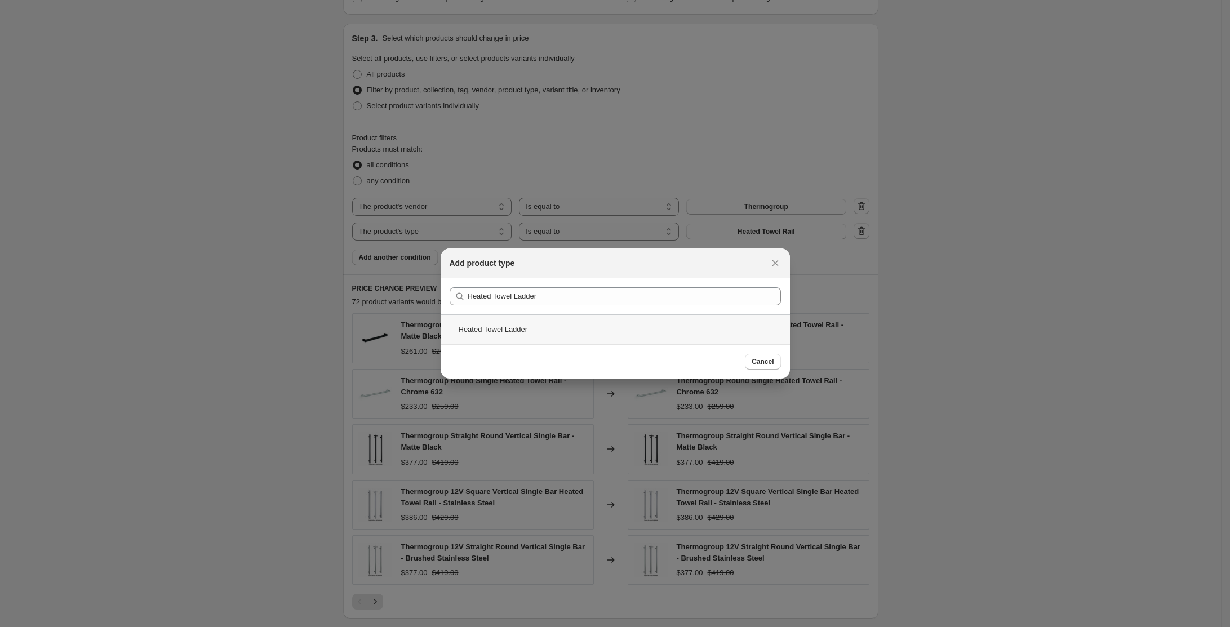
click at [518, 334] on div "Heated Towel Ladder" at bounding box center [615, 329] width 349 height 30
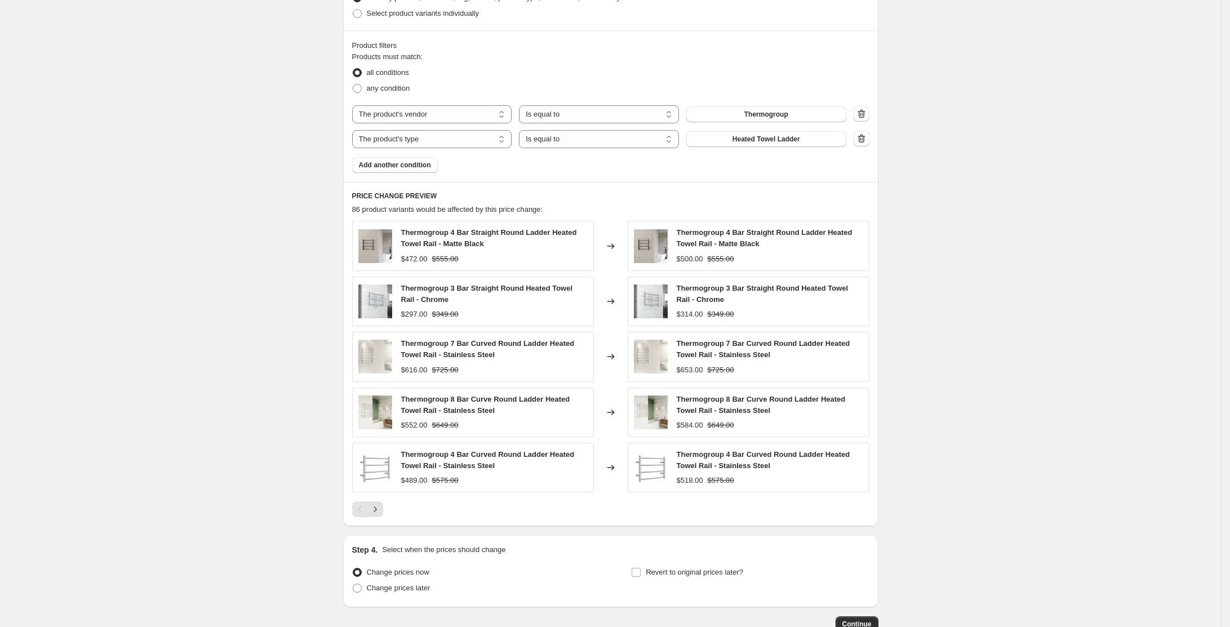
scroll to position [680, 0]
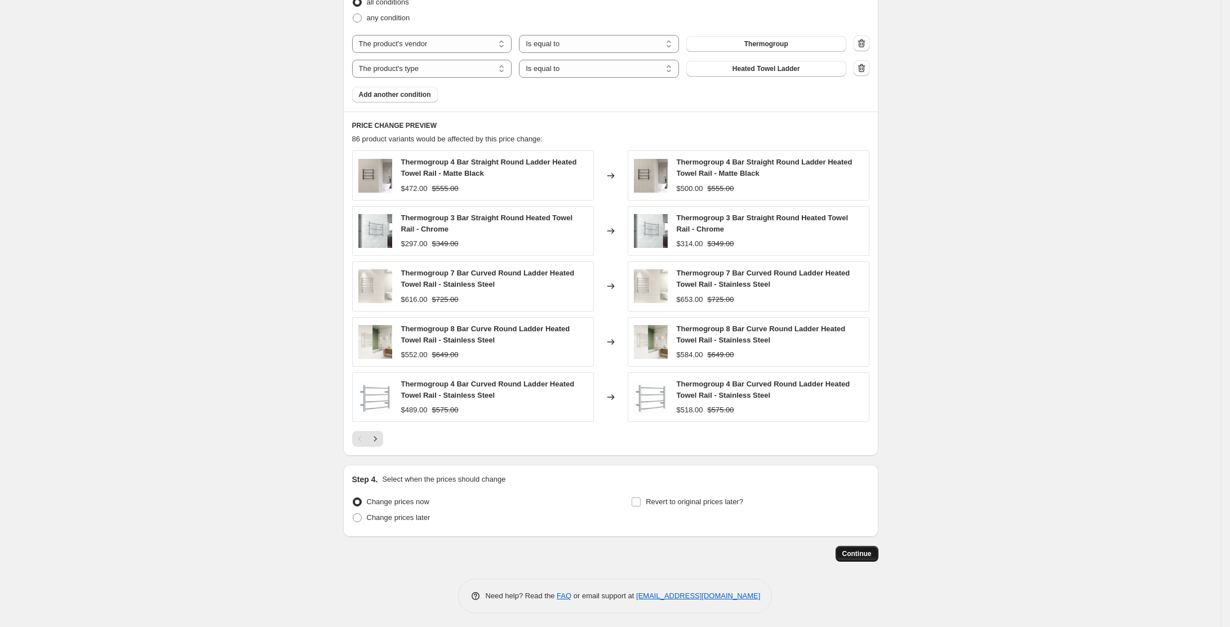
click at [861, 551] on span "Continue" at bounding box center [856, 553] width 29 height 9
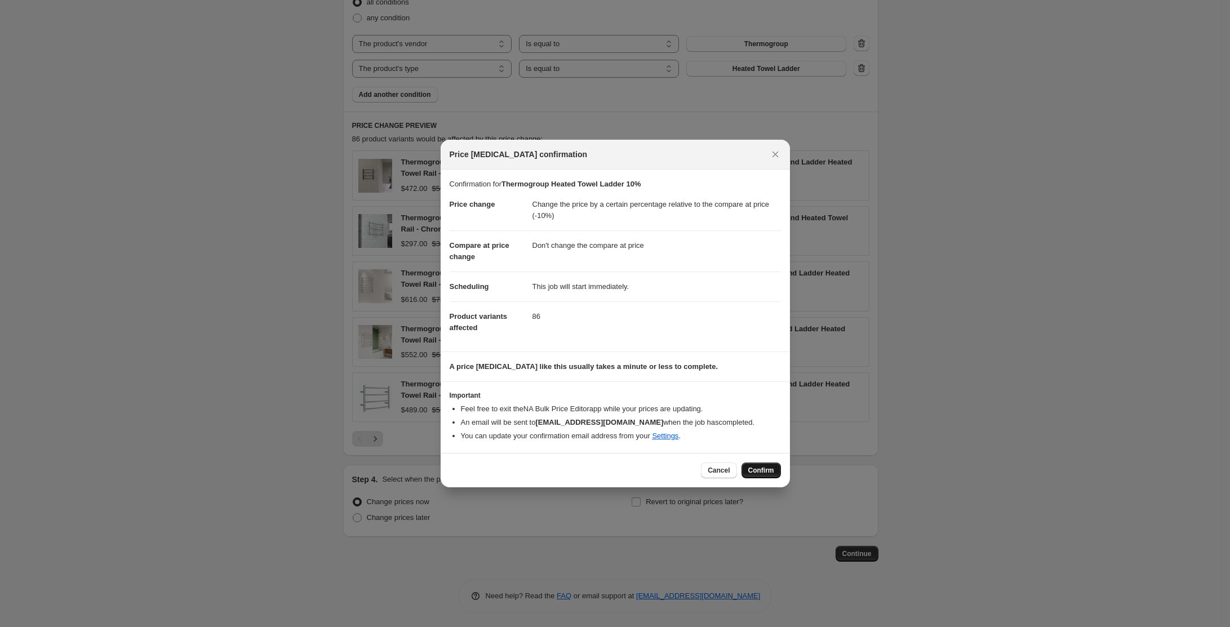
click at [768, 469] on span "Confirm" at bounding box center [761, 470] width 26 height 9
click at [768, 469] on div "Cancel Confirm" at bounding box center [740, 471] width 79 height 16
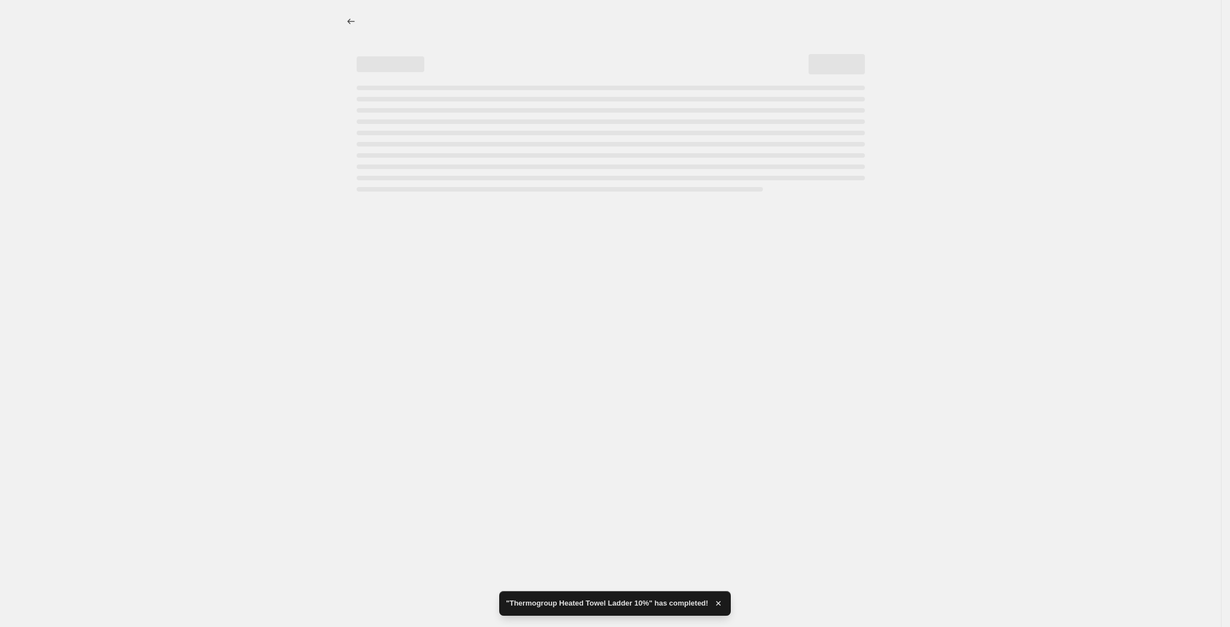
select select "pcap"
select select "no_change"
select select "vendor"
select select "product_type"
